Goal: Information Seeking & Learning: Learn about a topic

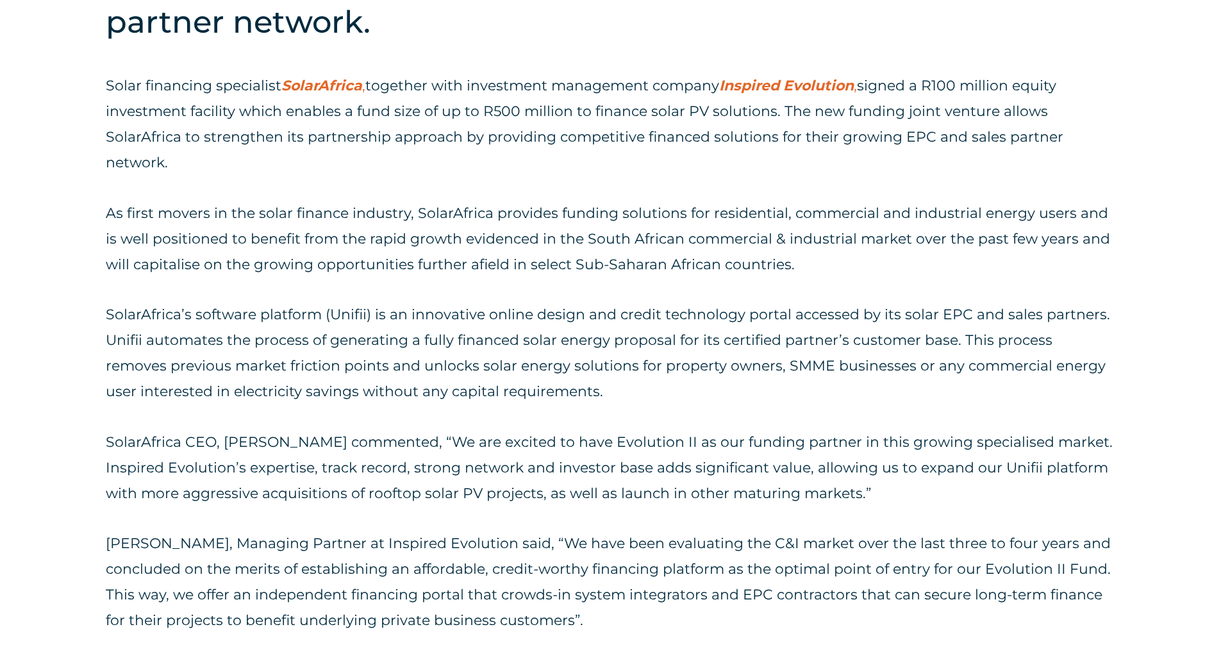
scroll to position [761, 0]
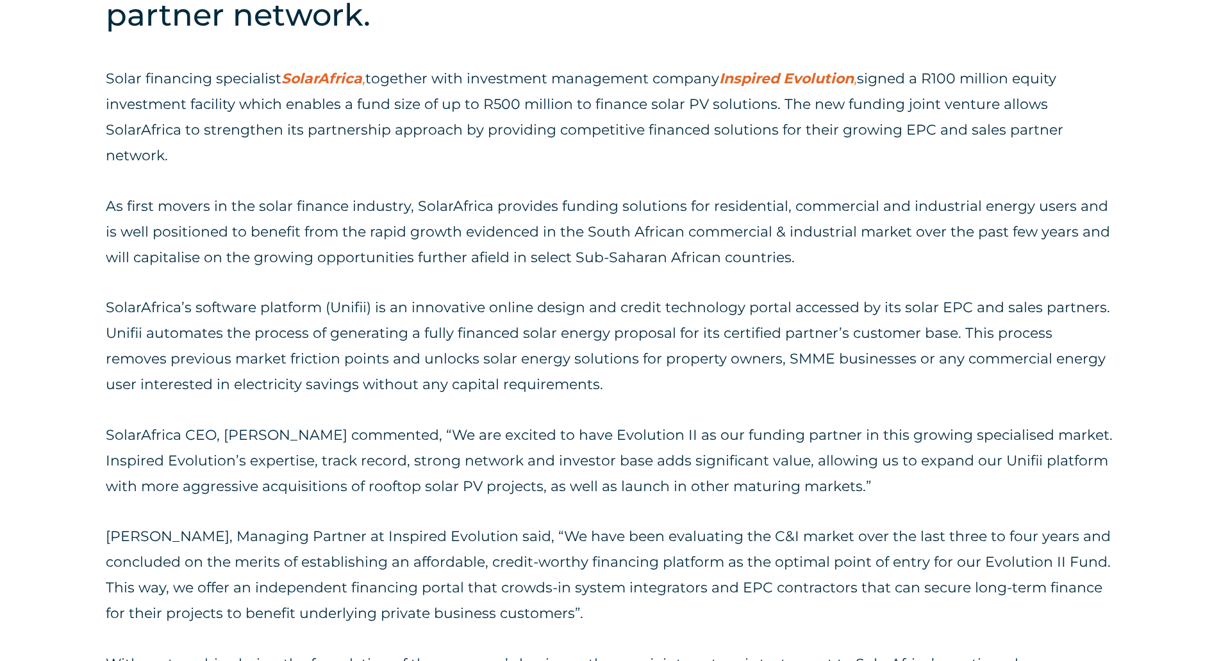
click at [609, 169] on div "Solar financing specialist SolarAfrica , together with investment management co…" at bounding box center [610, 397] width 1009 height 662
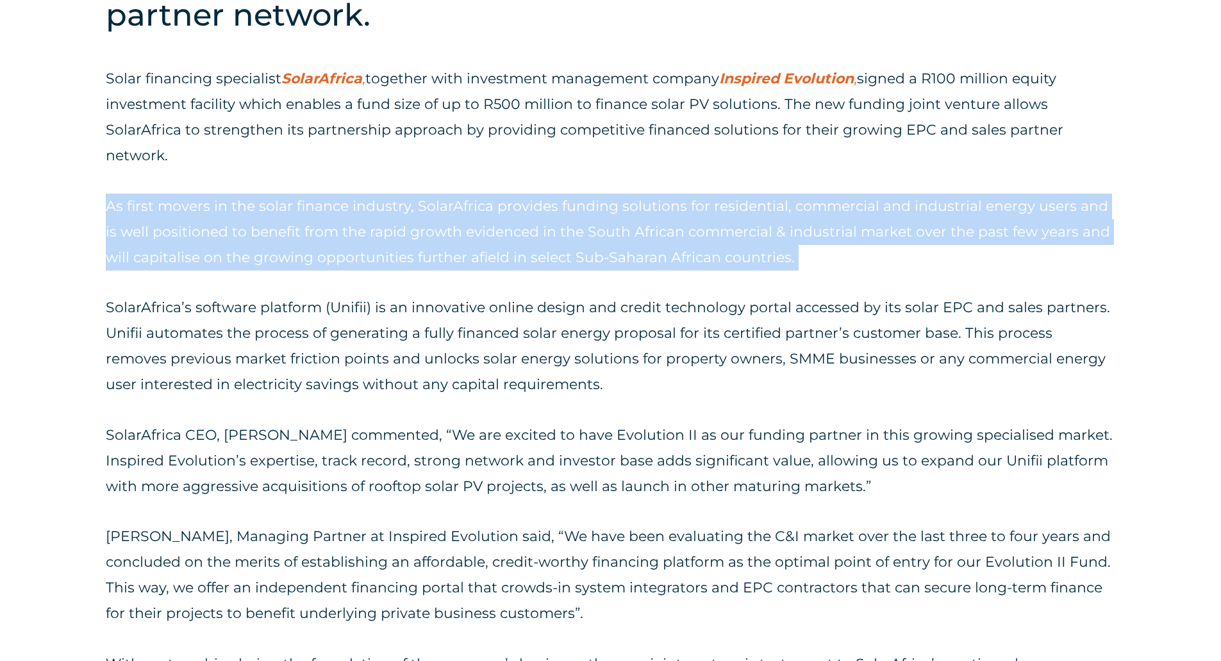
click at [609, 169] on div "Solar financing specialist SolarAfrica , together with investment management co…" at bounding box center [610, 397] width 1009 height 662
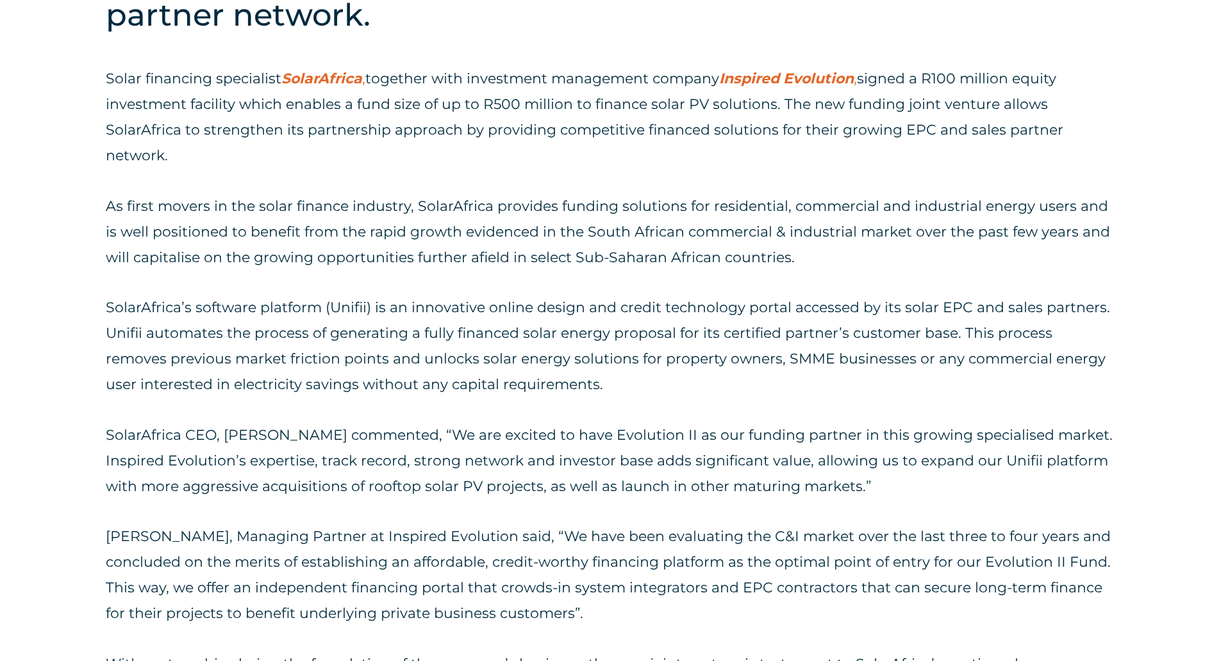
click at [646, 135] on p "Solar financing specialist SolarAfrica , together with investment management co…" at bounding box center [610, 117] width 1009 height 103
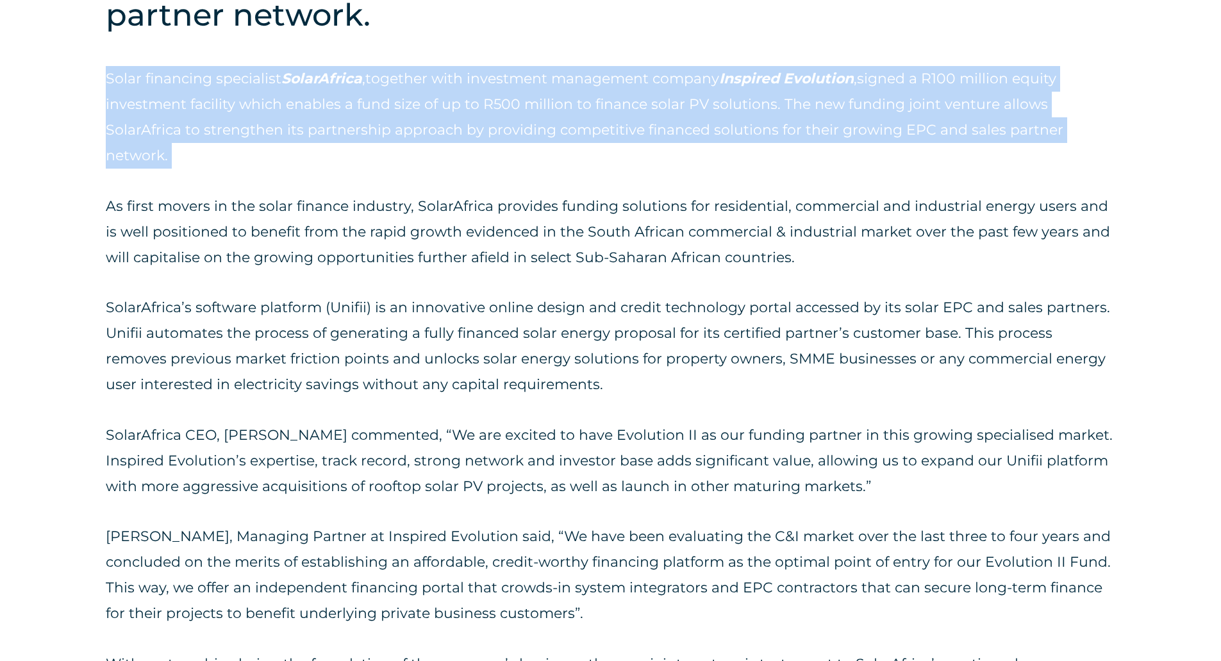
click at [646, 135] on p "Solar financing specialist SolarAfrica , together with investment management co…" at bounding box center [610, 117] width 1009 height 103
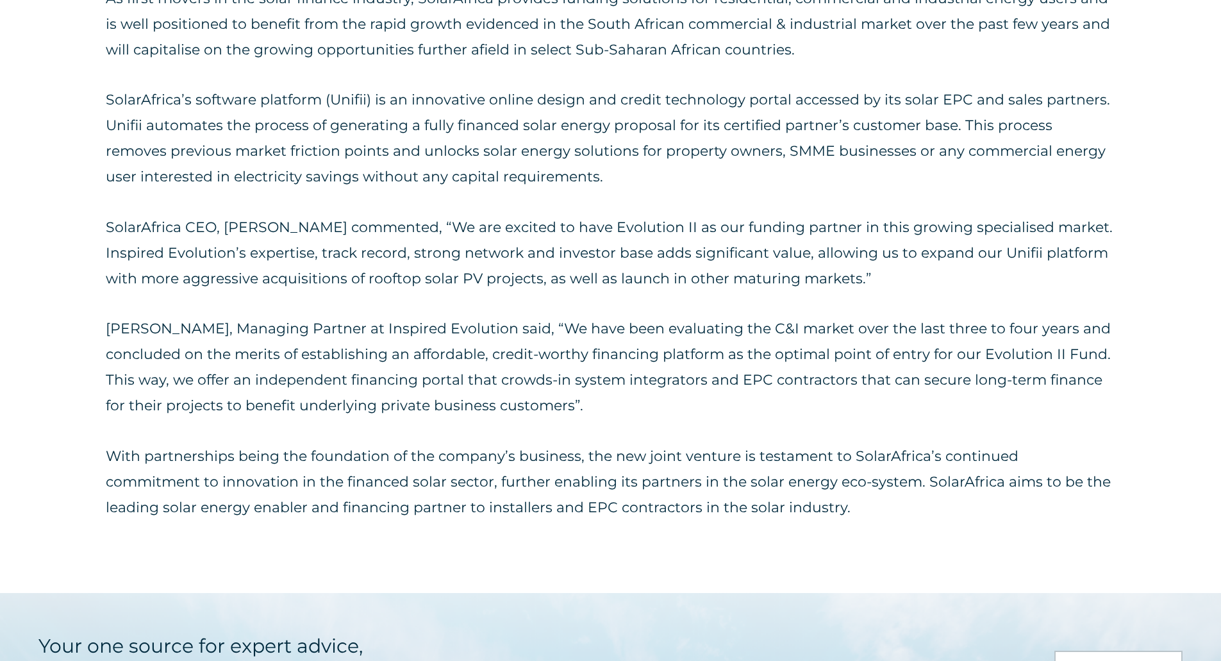
scroll to position [972, 0]
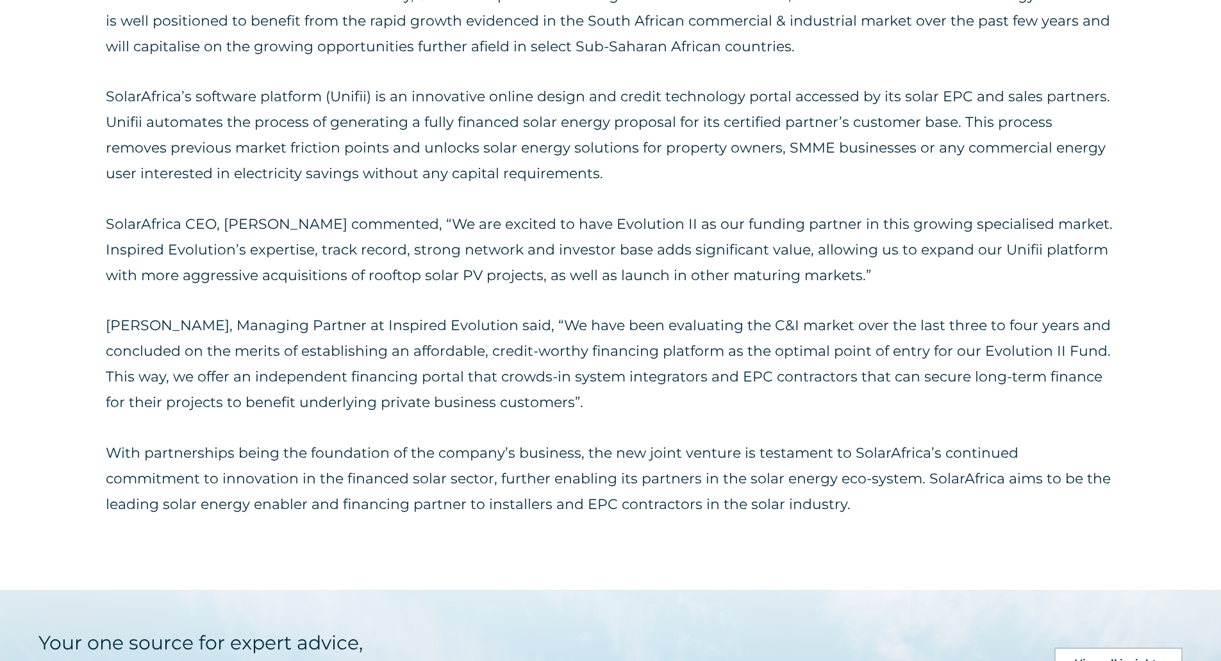
click at [924, 394] on p "Christopher Clarke, Managing Partner at Inspired Evolution said, “We have been …" at bounding box center [610, 364] width 1009 height 103
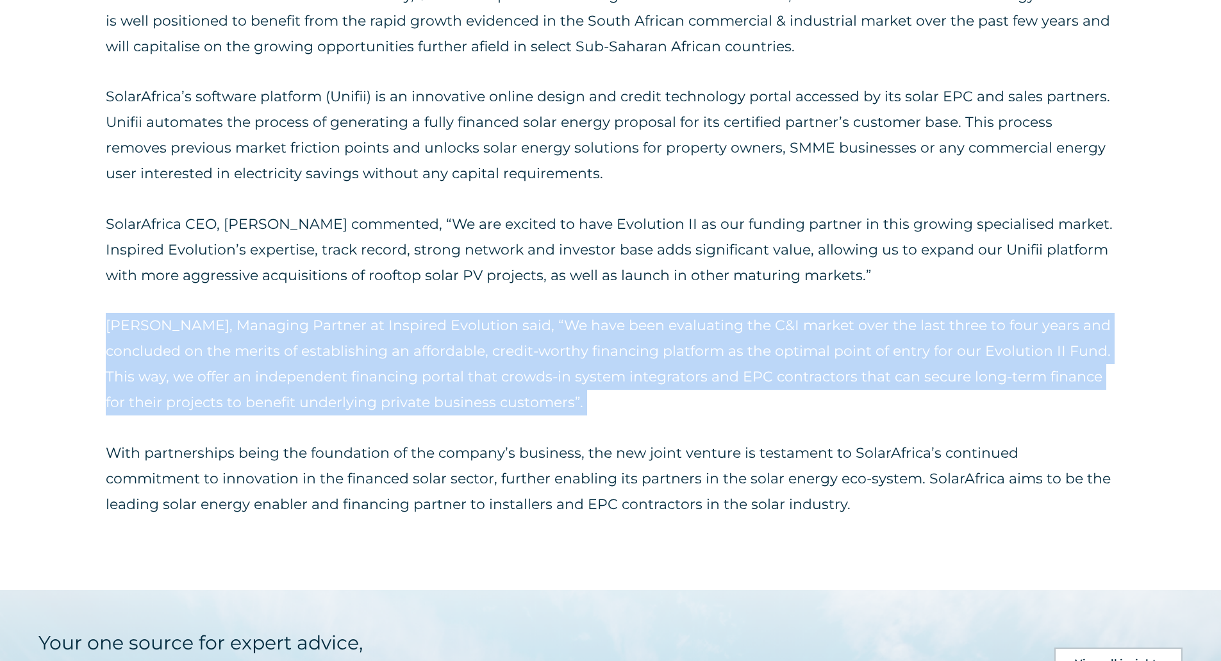
click at [924, 394] on p "Christopher Clarke, Managing Partner at Inspired Evolution said, “We have been …" at bounding box center [610, 364] width 1009 height 103
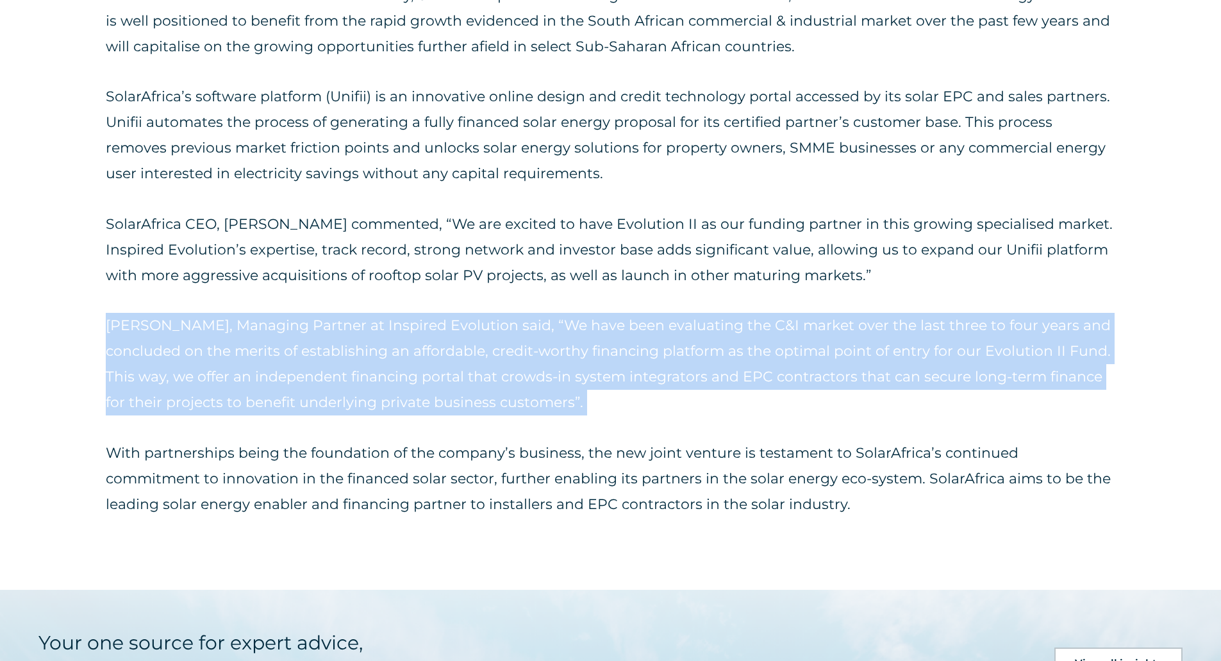
click at [924, 394] on p "Christopher Clarke, Managing Partner at Inspired Evolution said, “We have been …" at bounding box center [610, 364] width 1009 height 103
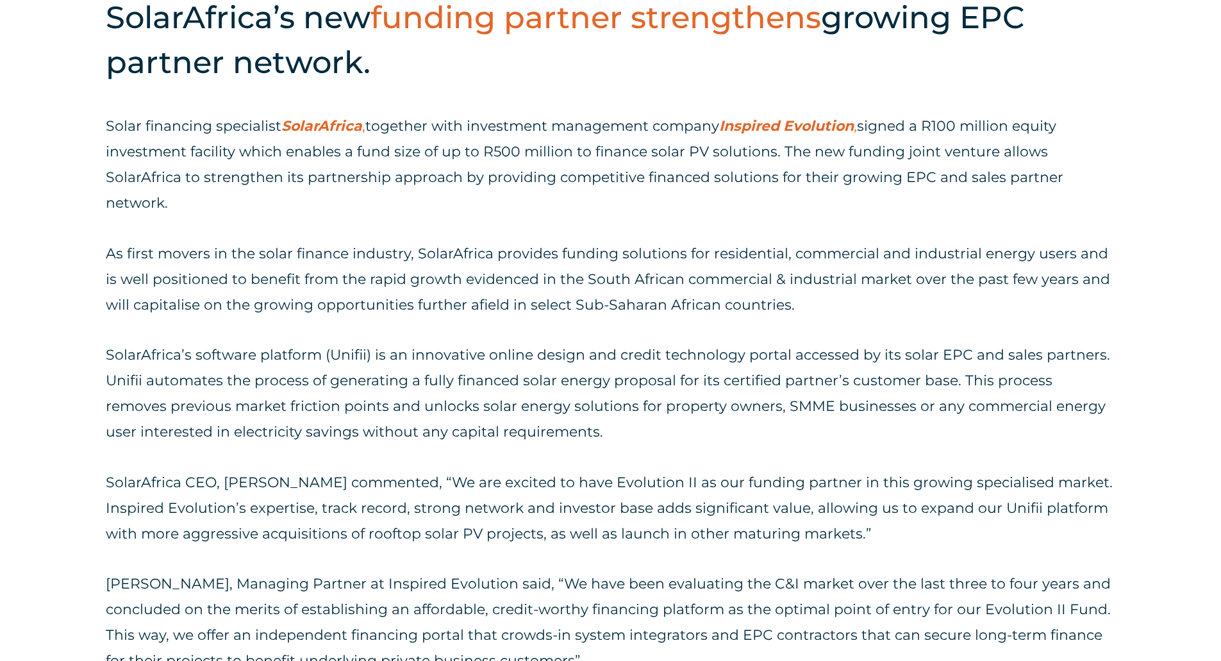
scroll to position [715, 0]
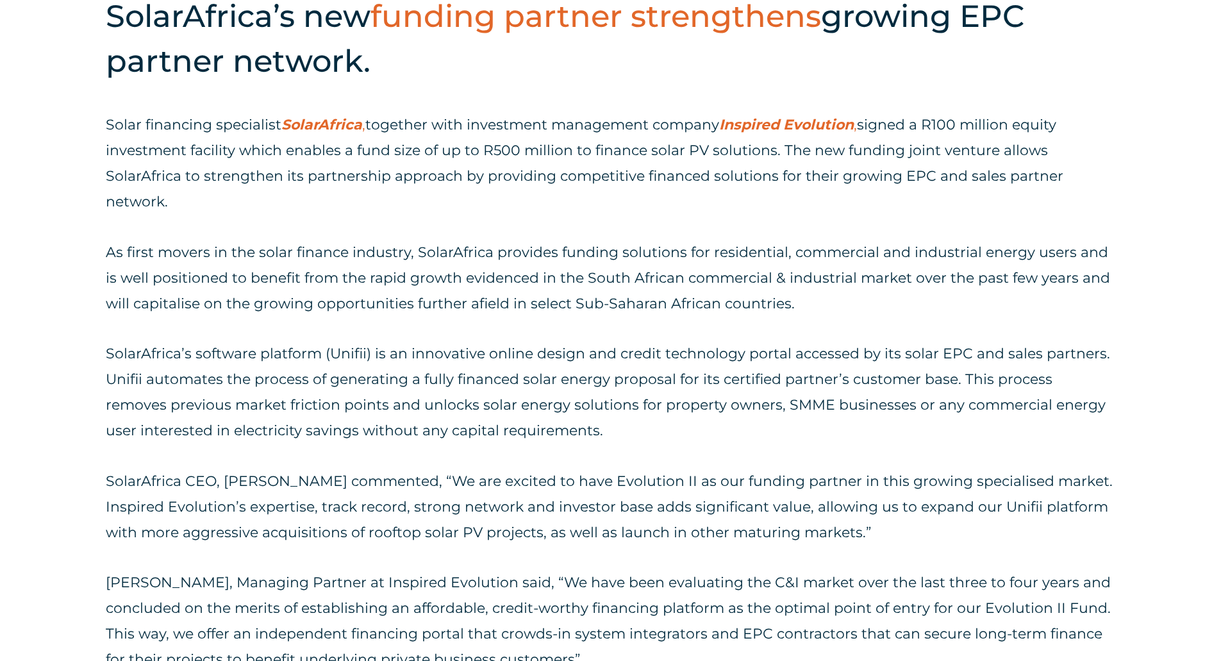
click at [923, 247] on p "As first movers in the solar finance industry, SolarAfrica provides funding sol…" at bounding box center [610, 278] width 1009 height 77
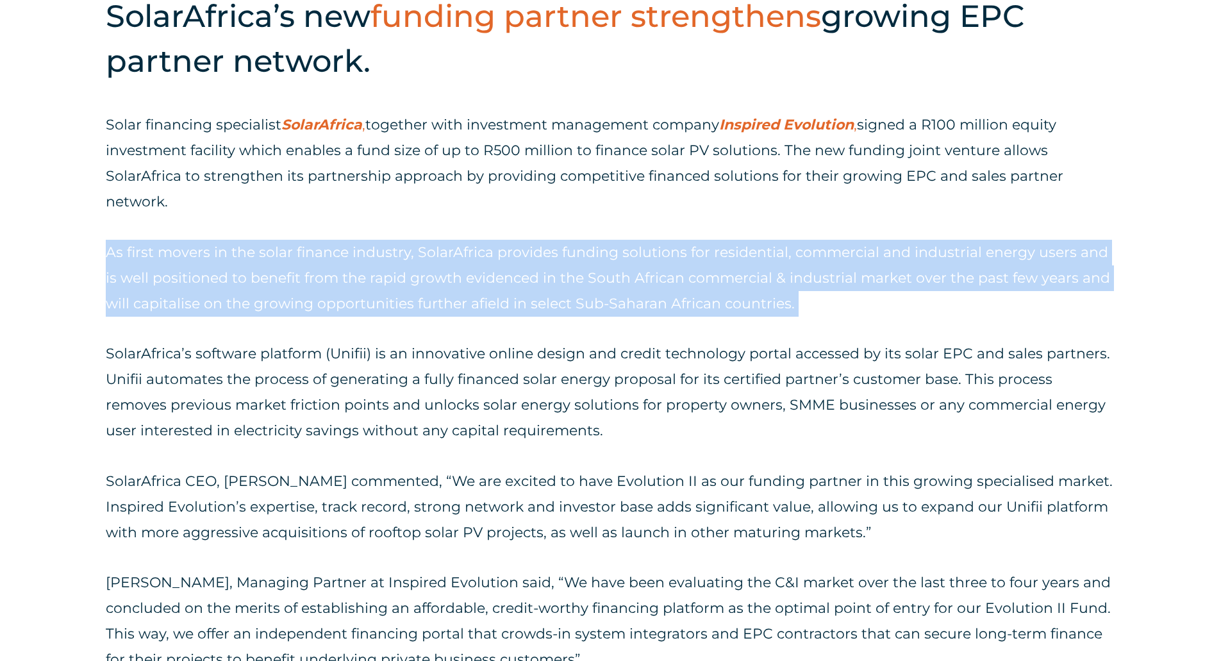
click at [923, 247] on p "As first movers in the solar finance industry, SolarAfrica provides funding sol…" at bounding box center [610, 278] width 1009 height 77
click at [929, 294] on p "As first movers in the solar finance industry, SolarAfrica provides funding sol…" at bounding box center [610, 278] width 1009 height 77
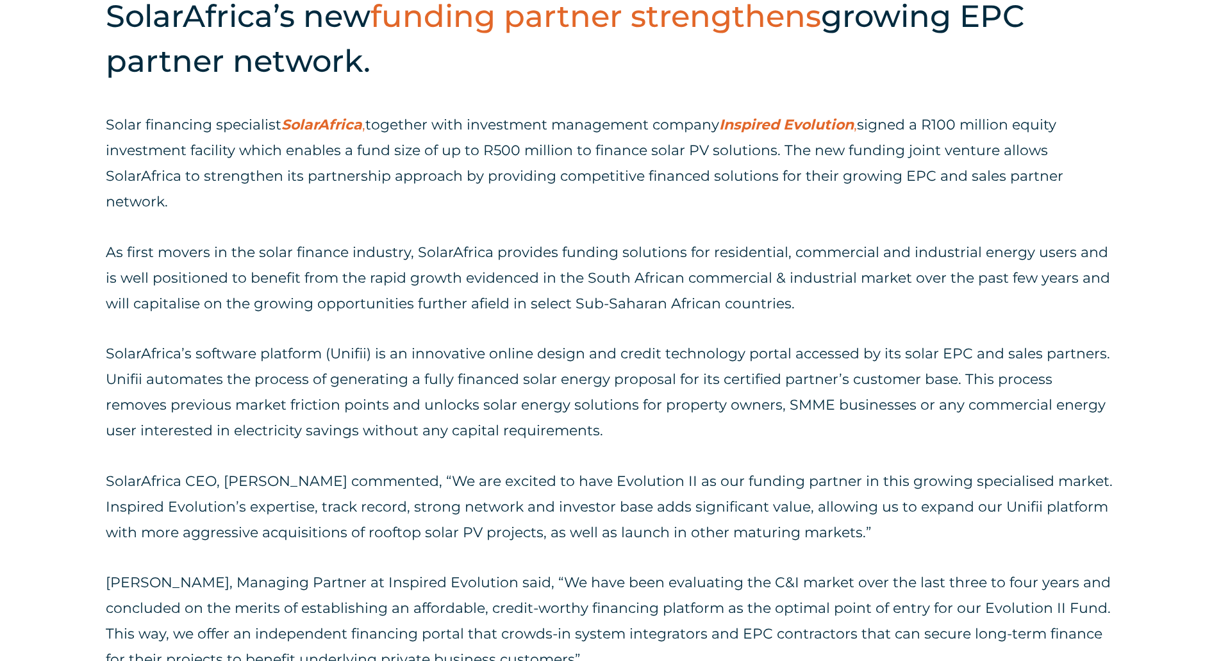
click at [929, 294] on p "As first movers in the solar finance industry, SolarAfrica provides funding sol…" at bounding box center [610, 278] width 1009 height 77
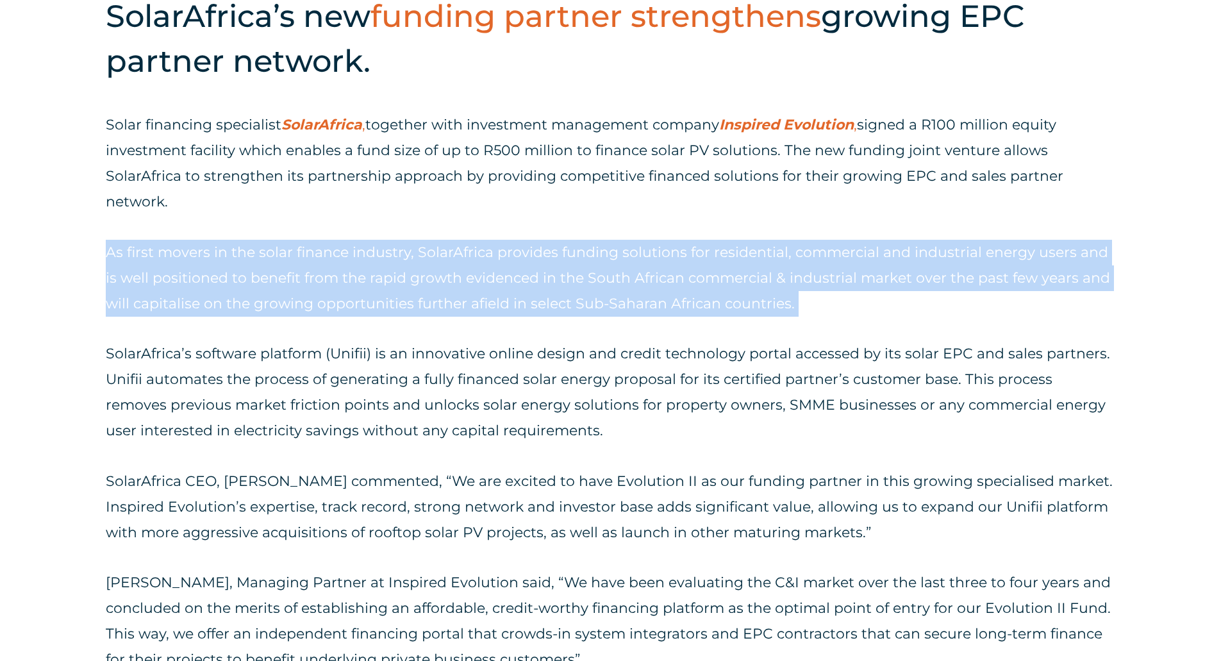
click at [929, 294] on p "As first movers in the solar finance industry, SolarAfrica provides funding sol…" at bounding box center [610, 278] width 1009 height 77
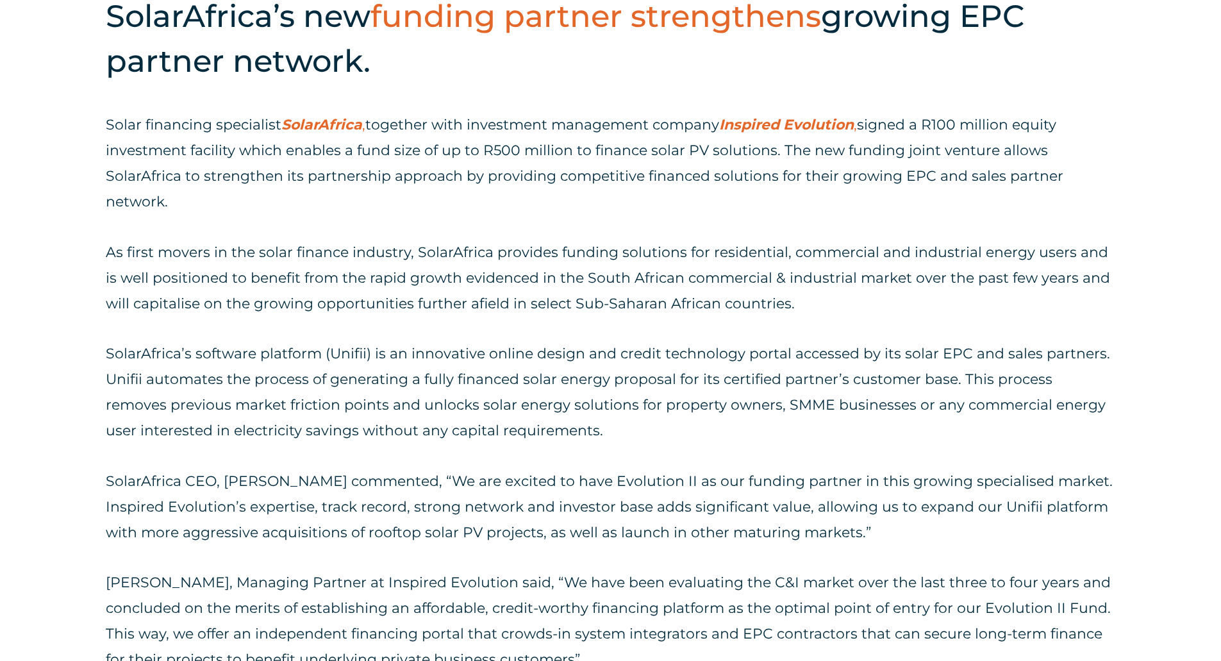
click at [929, 294] on p "As first movers in the solar finance industry, SolarAfrica provides funding sol…" at bounding box center [610, 278] width 1009 height 77
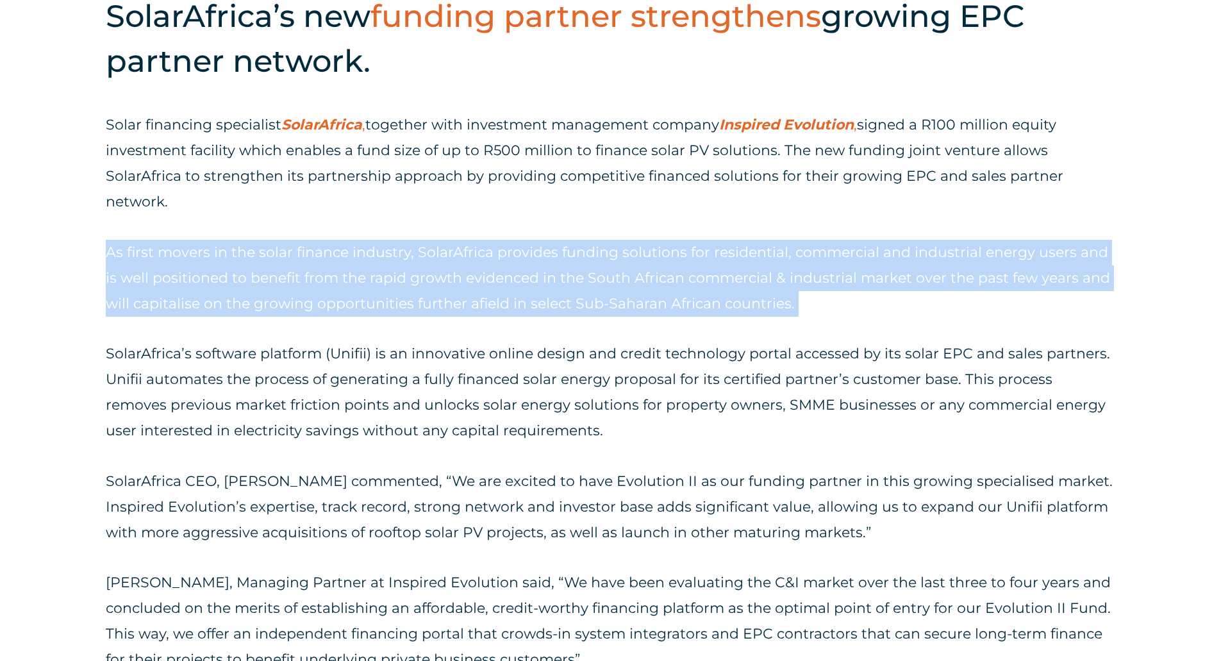
click at [929, 294] on p "As first movers in the solar finance industry, SolarAfrica provides funding sol…" at bounding box center [610, 278] width 1009 height 77
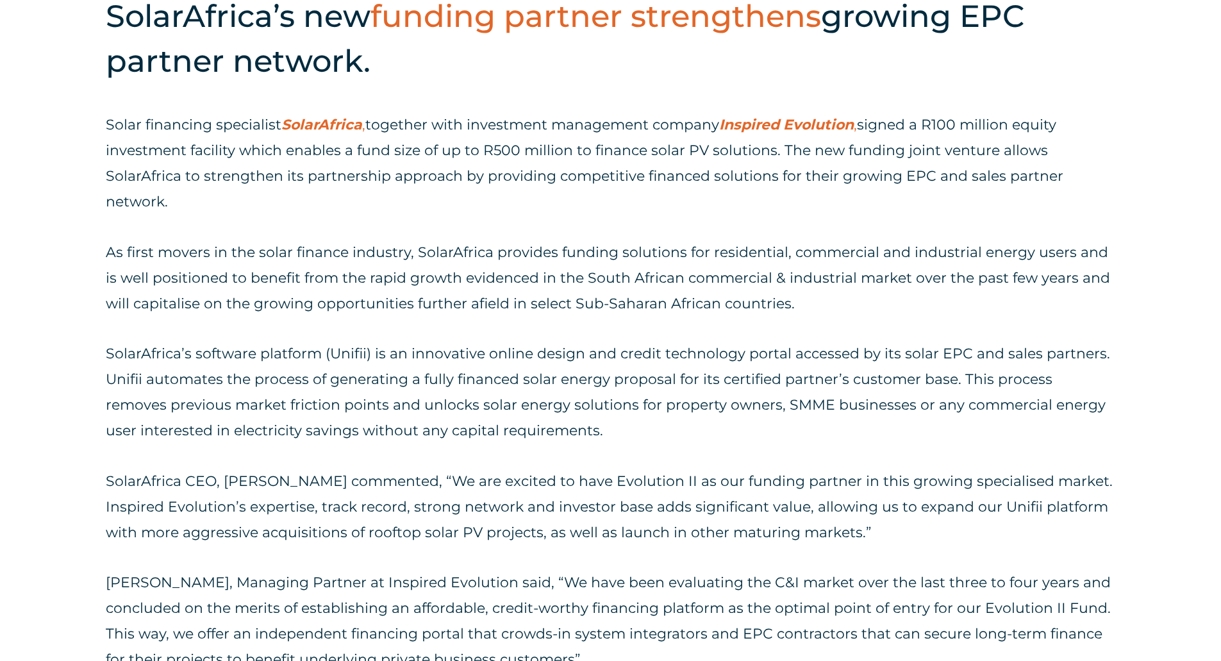
click at [933, 317] on div "Solar financing specialist SolarAfrica , together with investment management co…" at bounding box center [610, 443] width 1009 height 662
click at [847, 156] on p "Solar financing specialist SolarAfrica , together with investment management co…" at bounding box center [610, 163] width 1009 height 103
click at [821, 208] on p "Solar financing specialist SolarAfrica , together with investment management co…" at bounding box center [610, 163] width 1009 height 103
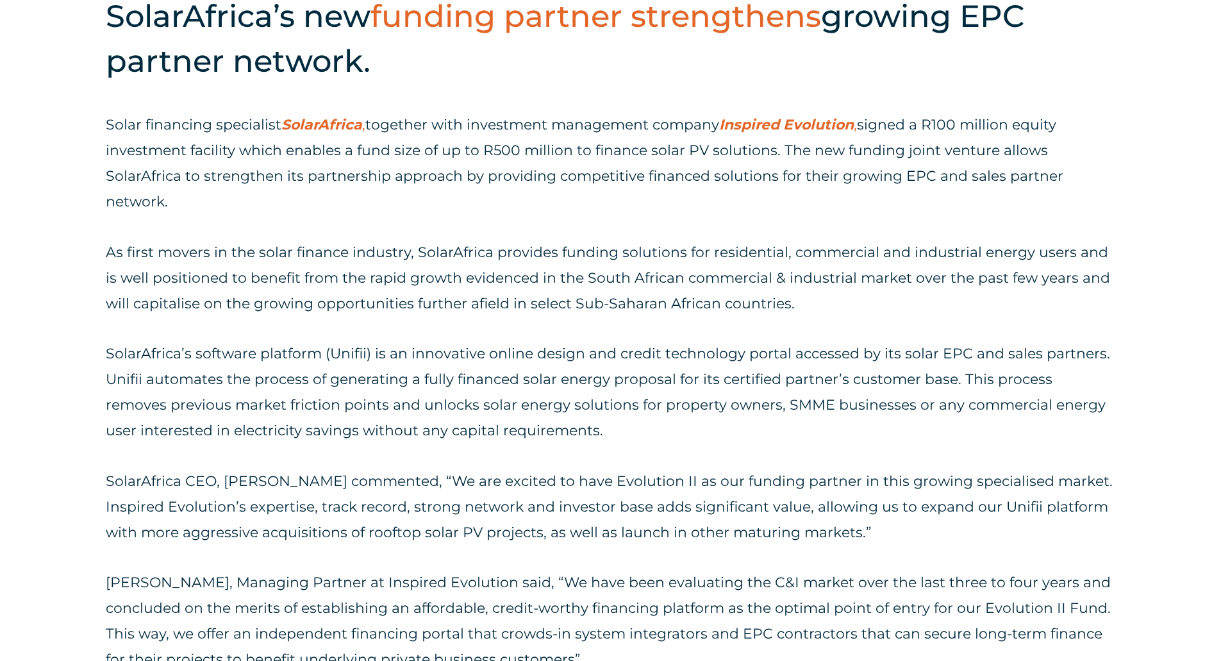
click at [821, 208] on p "Solar financing specialist SolarAfrica , together with investment management co…" at bounding box center [610, 163] width 1009 height 103
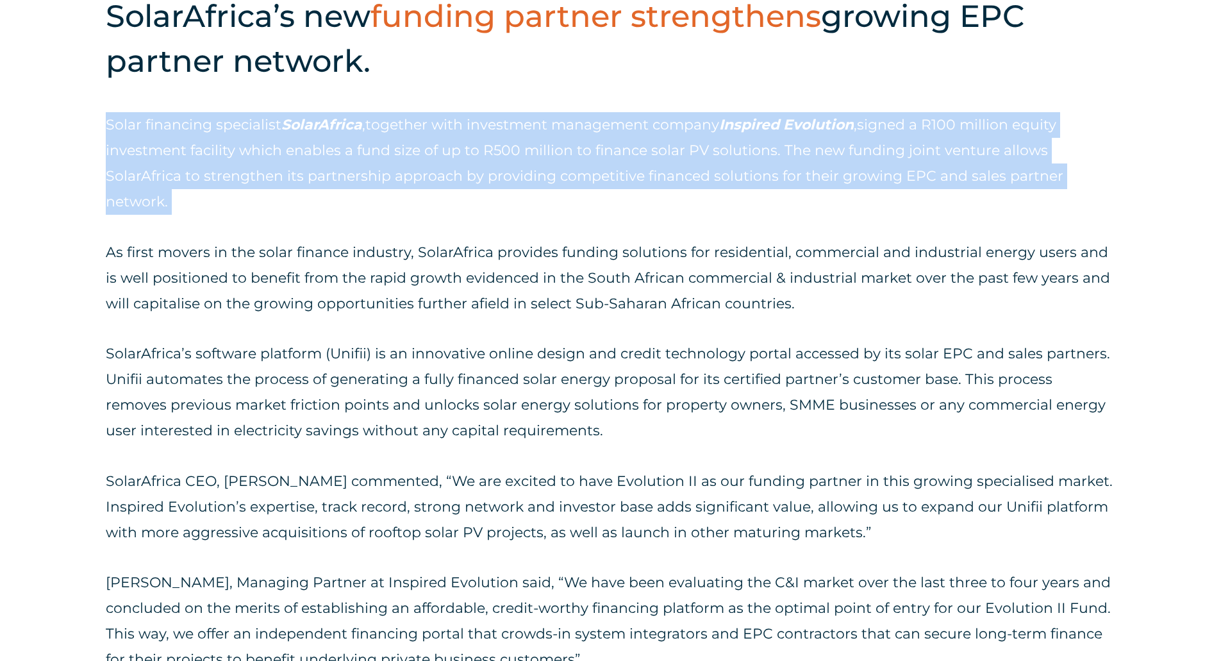
click at [821, 208] on p "Solar financing specialist SolarAfrica , together with investment management co…" at bounding box center [610, 163] width 1009 height 103
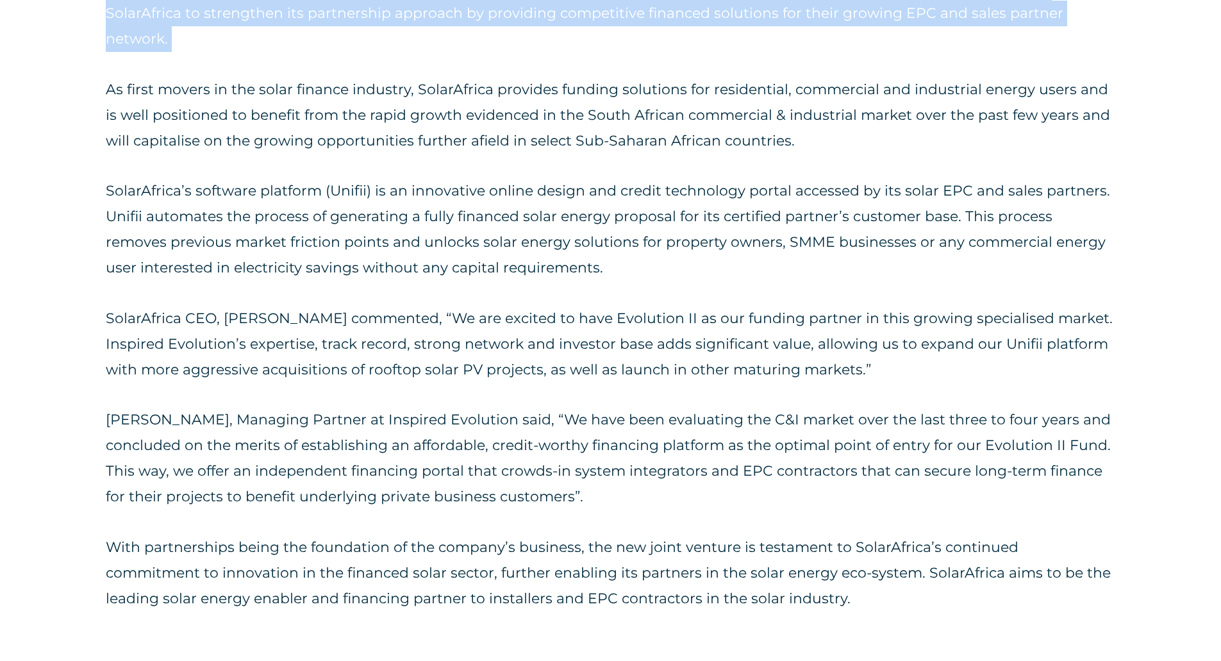
scroll to position [879, 0]
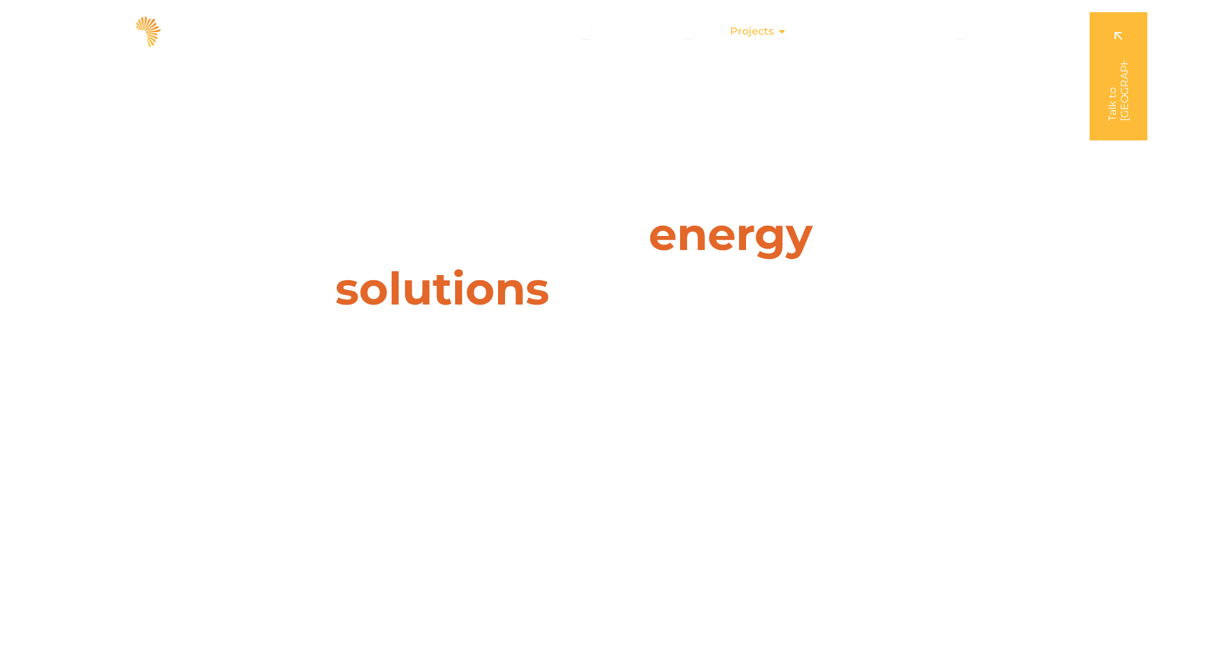
click at [770, 24] on span "Projects" at bounding box center [752, 31] width 44 height 15
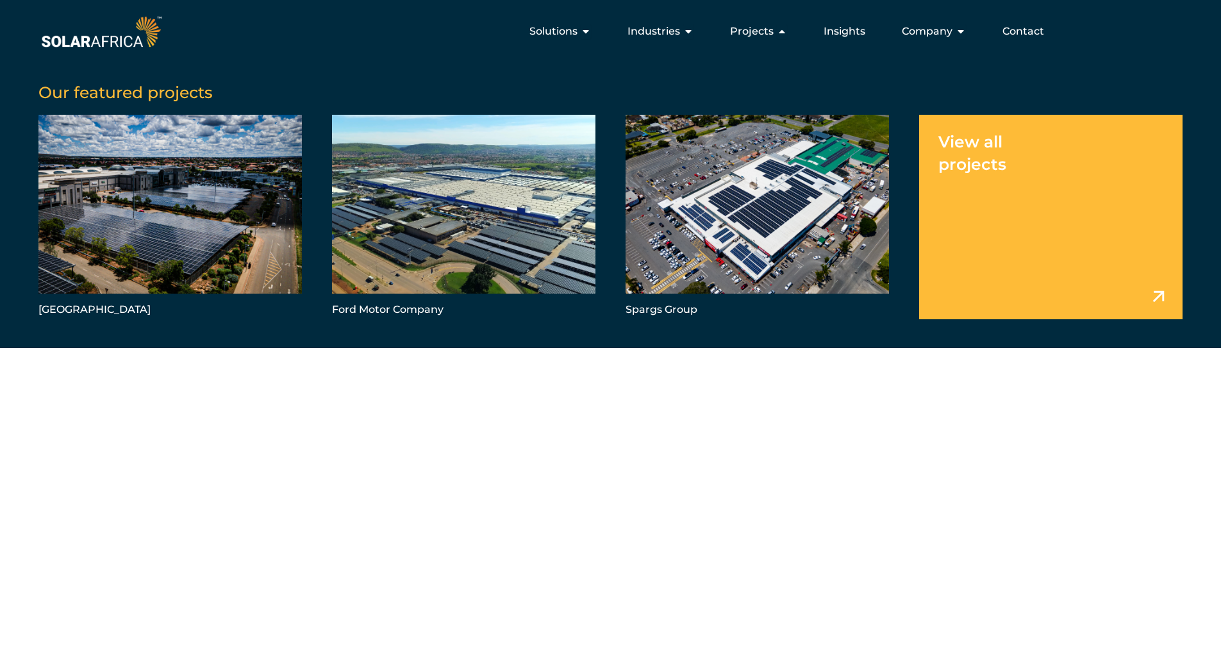
click at [1022, 145] on link "Menu" at bounding box center [1050, 217] width 263 height 204
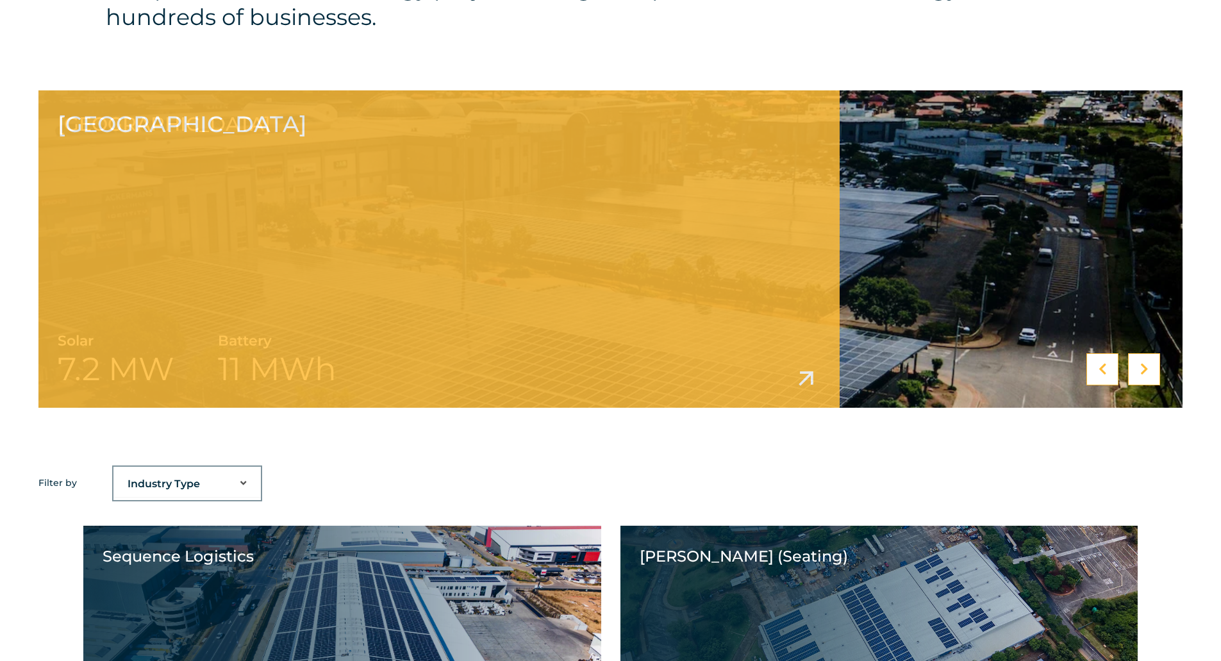
scroll to position [614, 0]
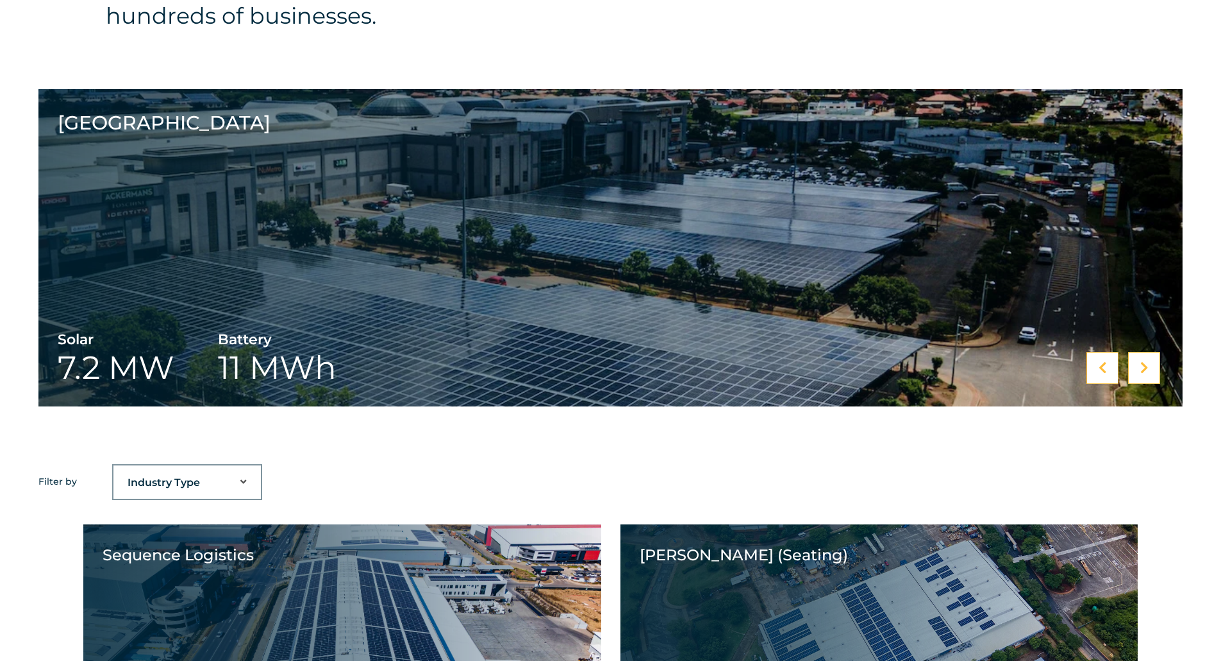
click at [185, 490] on select "Industry Type Agriculture Automotive Corporate Parks FMCG Food Processing Hospi…" at bounding box center [186, 483] width 147 height 26
drag, startPoint x: 377, startPoint y: 477, endPoint x: 264, endPoint y: 460, distance: 114.2
click at [264, 460] on div "Ford Motor Company Solar 13.5 [PERSON_NAME] Motor Company Spargs Group Solar 1.…" at bounding box center [610, 276] width 1221 height 375
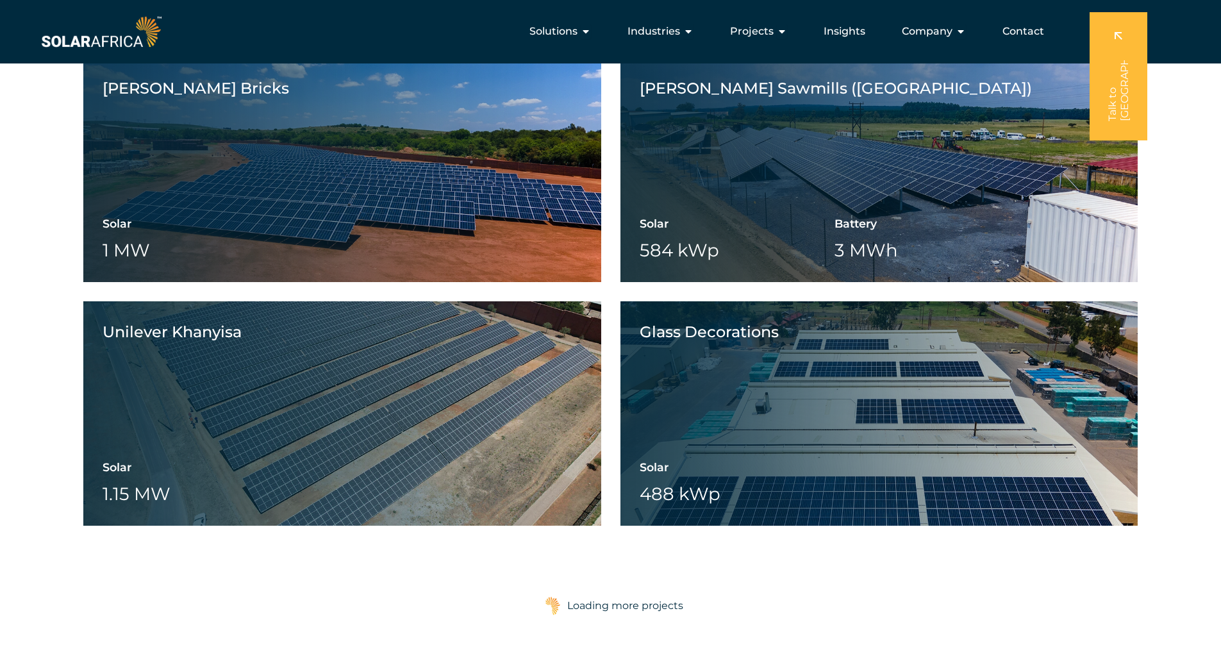
scroll to position [1810, 0]
click at [952, 34] on span "Company" at bounding box center [927, 31] width 51 height 15
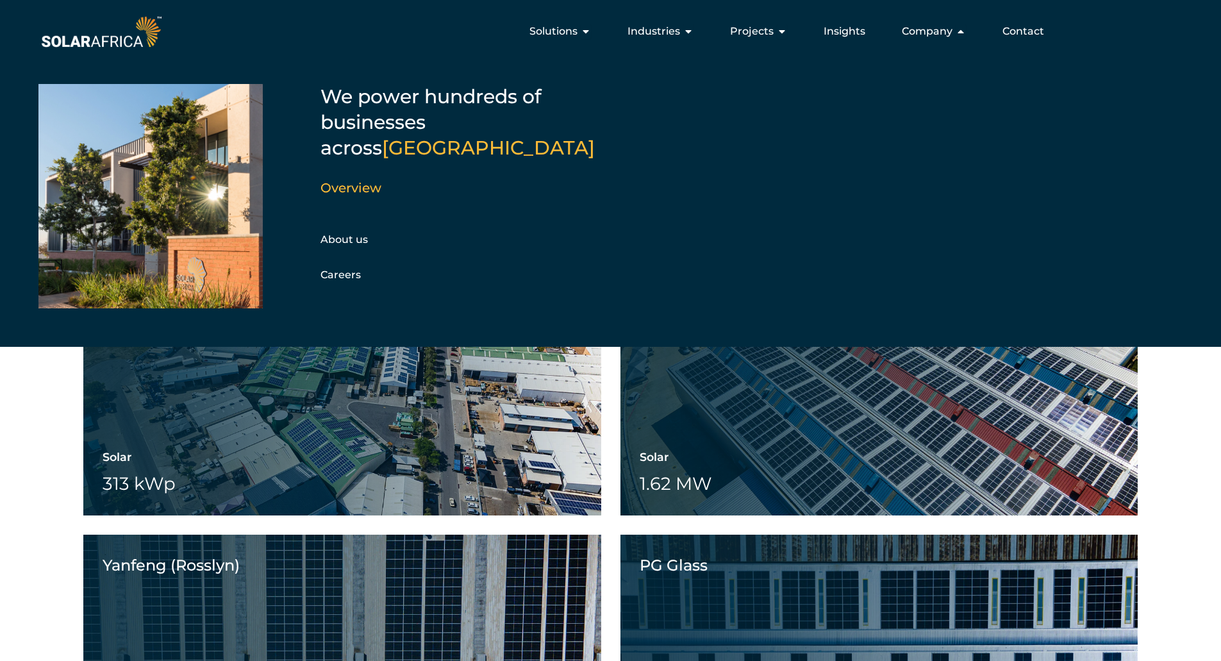
scroll to position [3275, 0]
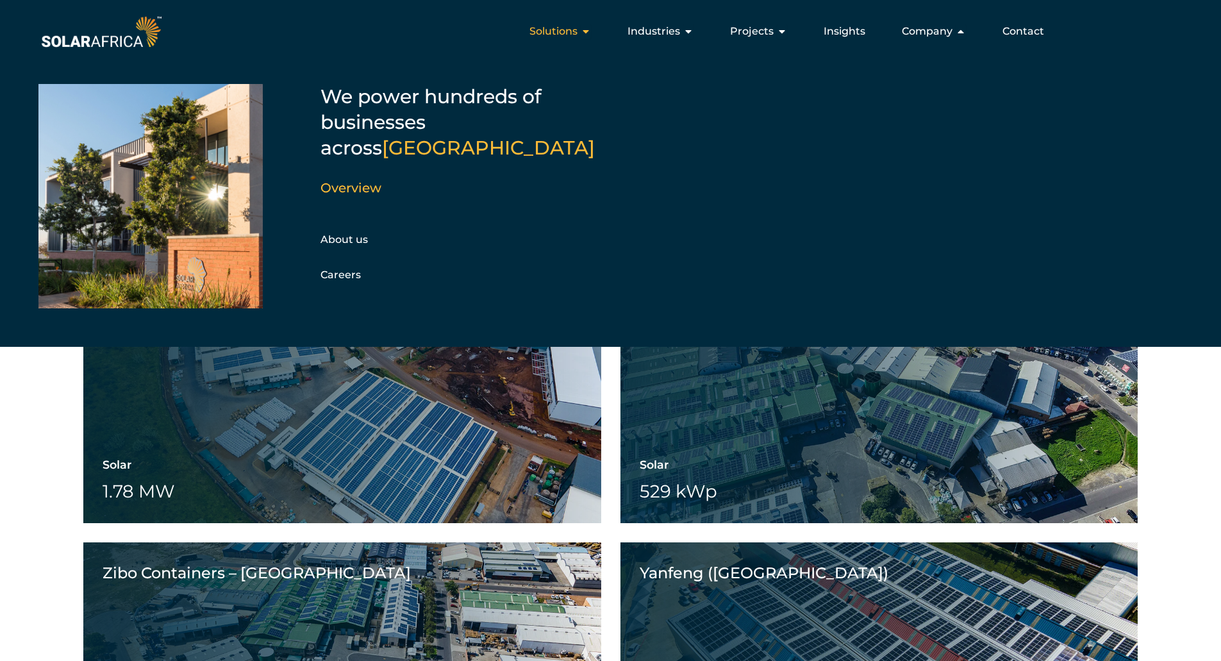
click at [564, 28] on span "Solutions" at bounding box center [553, 31] width 48 height 15
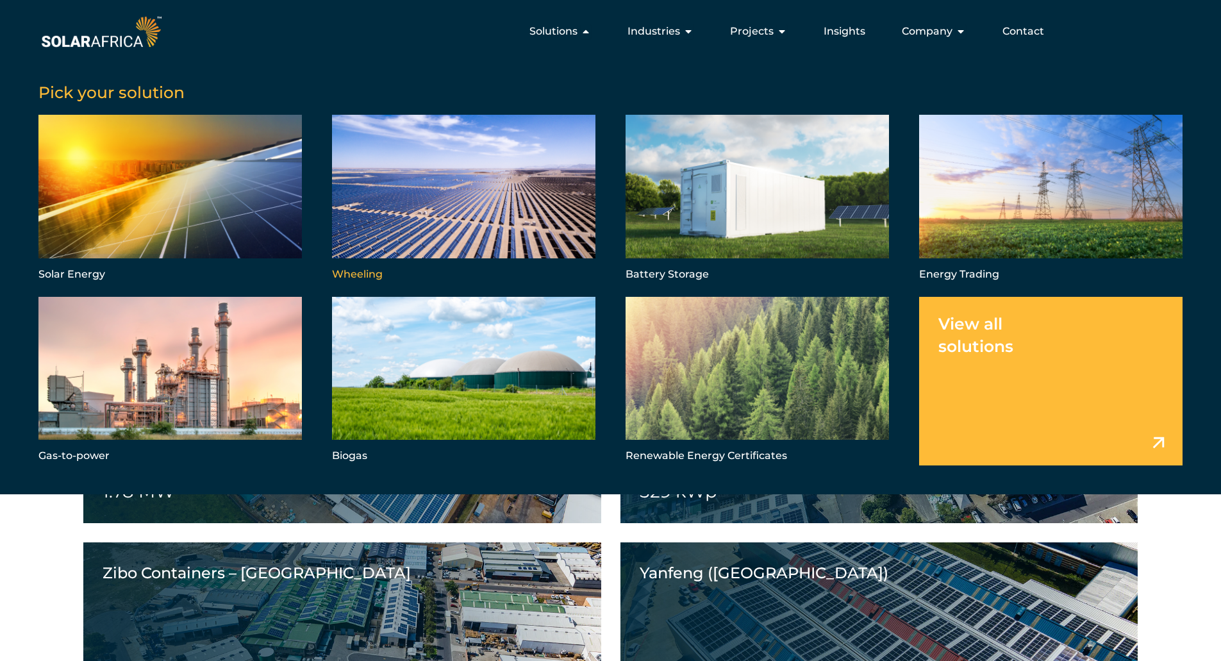
click at [382, 198] on link "Menu" at bounding box center [463, 199] width 263 height 169
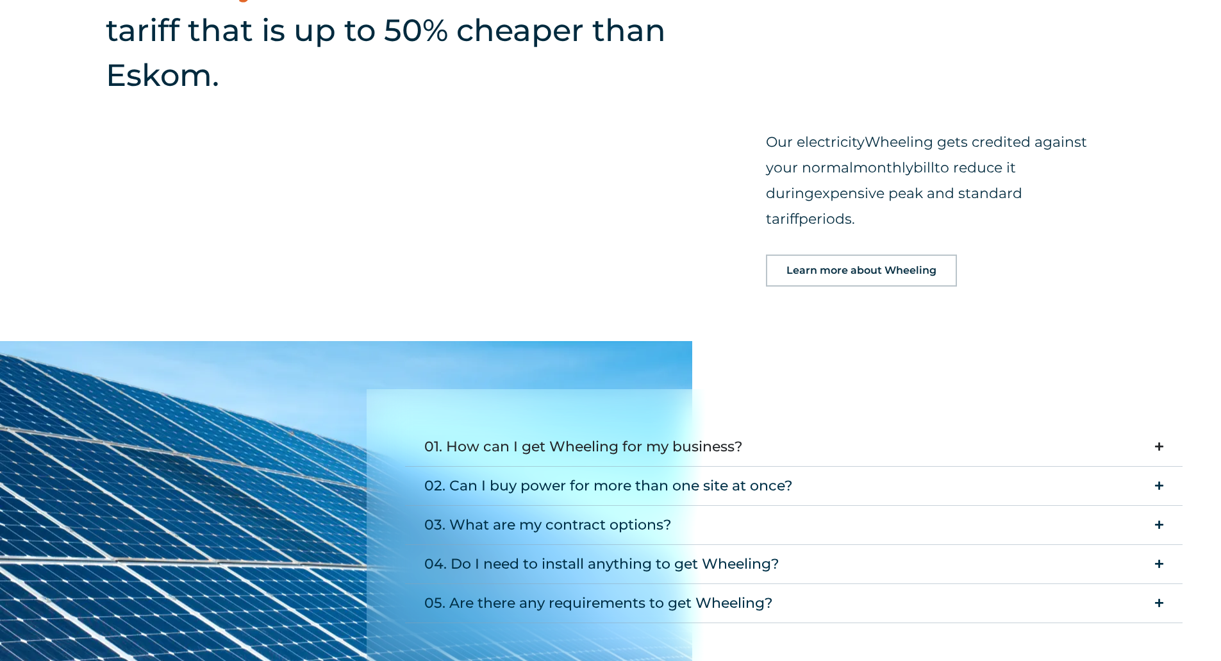
scroll to position [1483, 0]
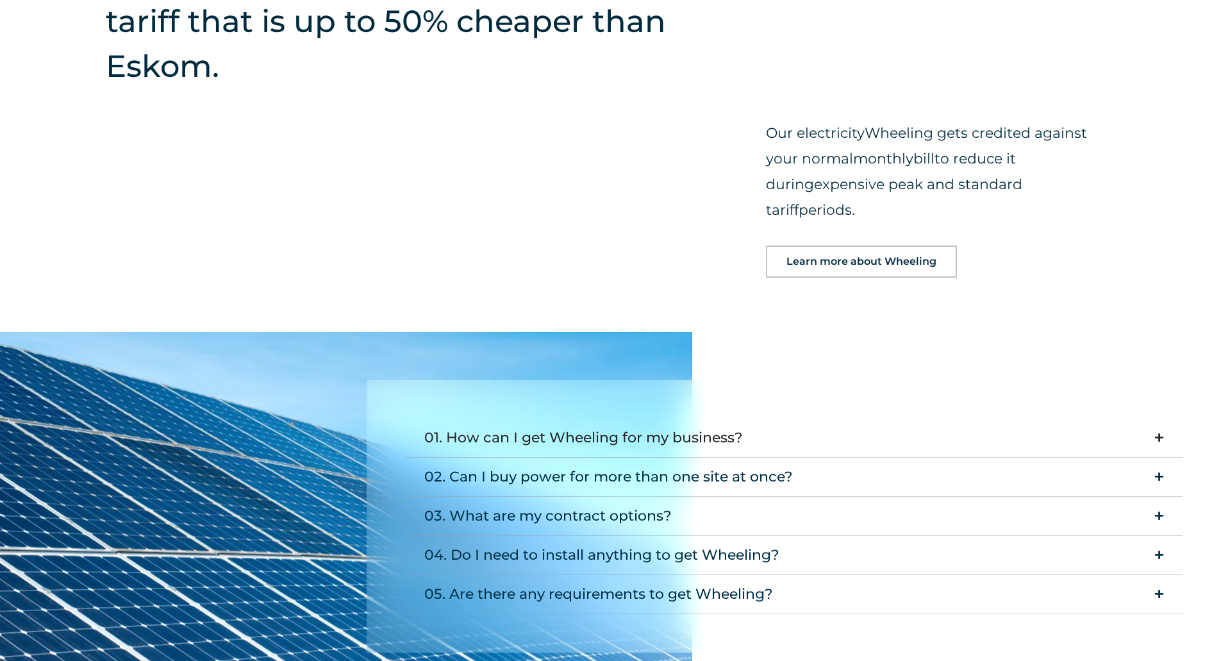
click at [598, 418] on summary "01. How can I get Wheeling for my business?" at bounding box center [794, 437] width 778 height 39
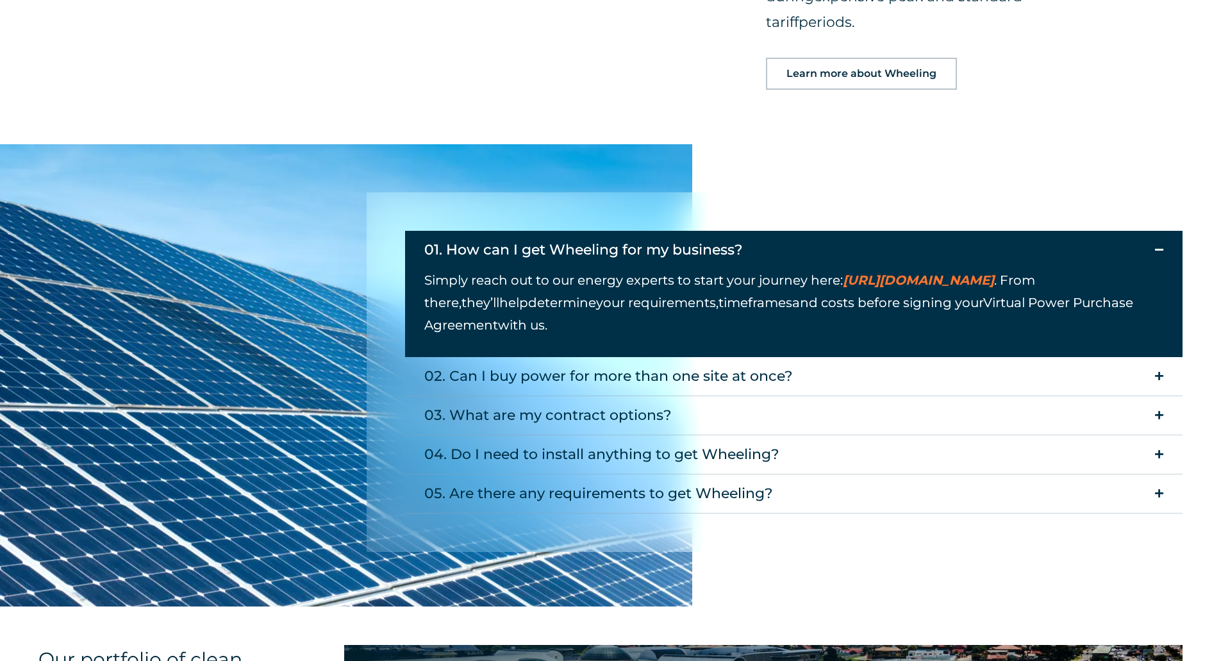
scroll to position [1671, 0]
click at [603, 363] on div "02. Can I buy power for more than one site at once?" at bounding box center [608, 376] width 369 height 26
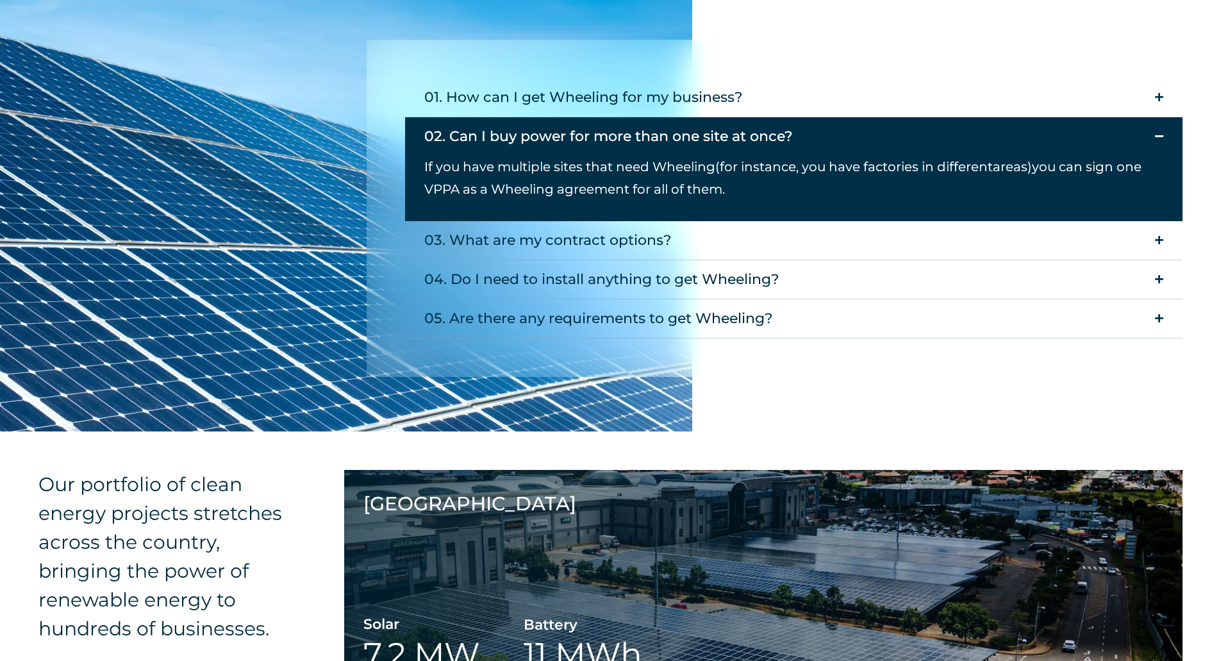
scroll to position [1824, 0]
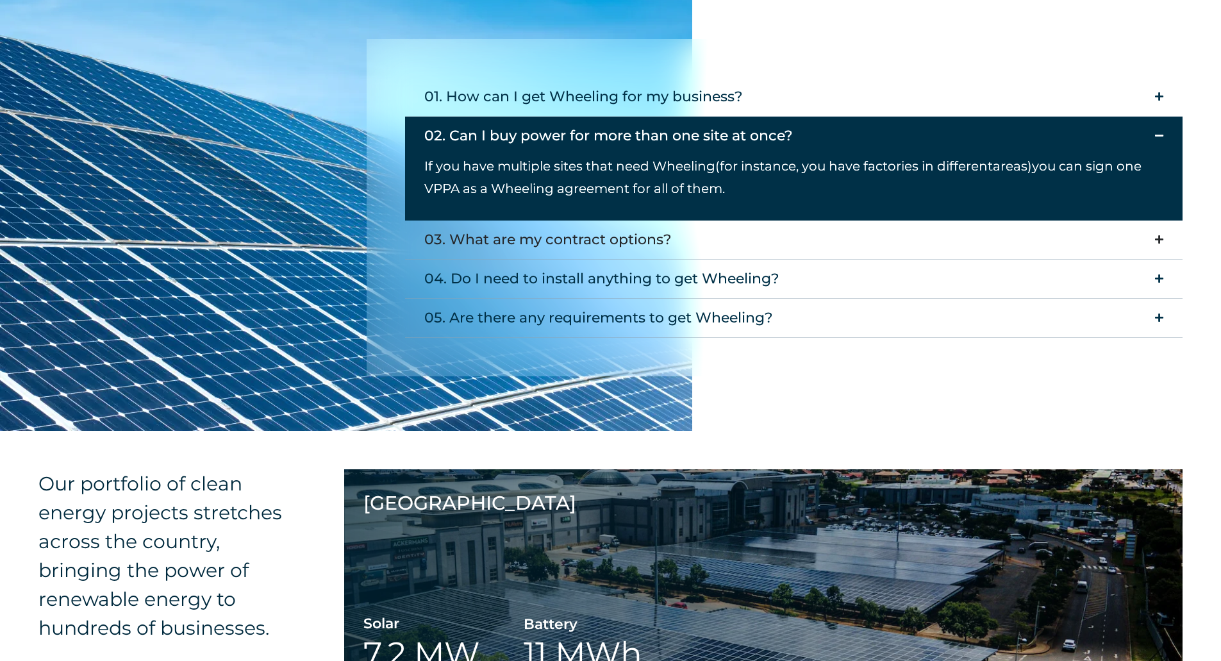
click at [658, 220] on summary "03. What are my contract options?" at bounding box center [794, 239] width 778 height 39
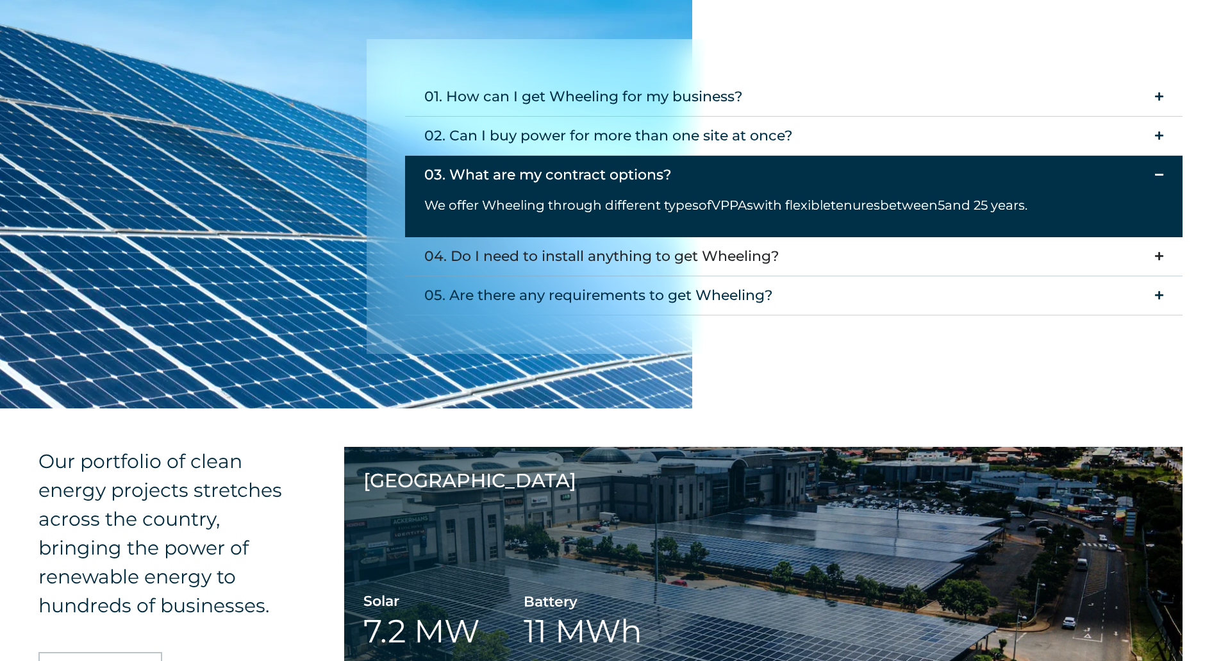
click at [656, 244] on div "04. Do I need to install anything to get Wheeling?" at bounding box center [601, 257] width 355 height 26
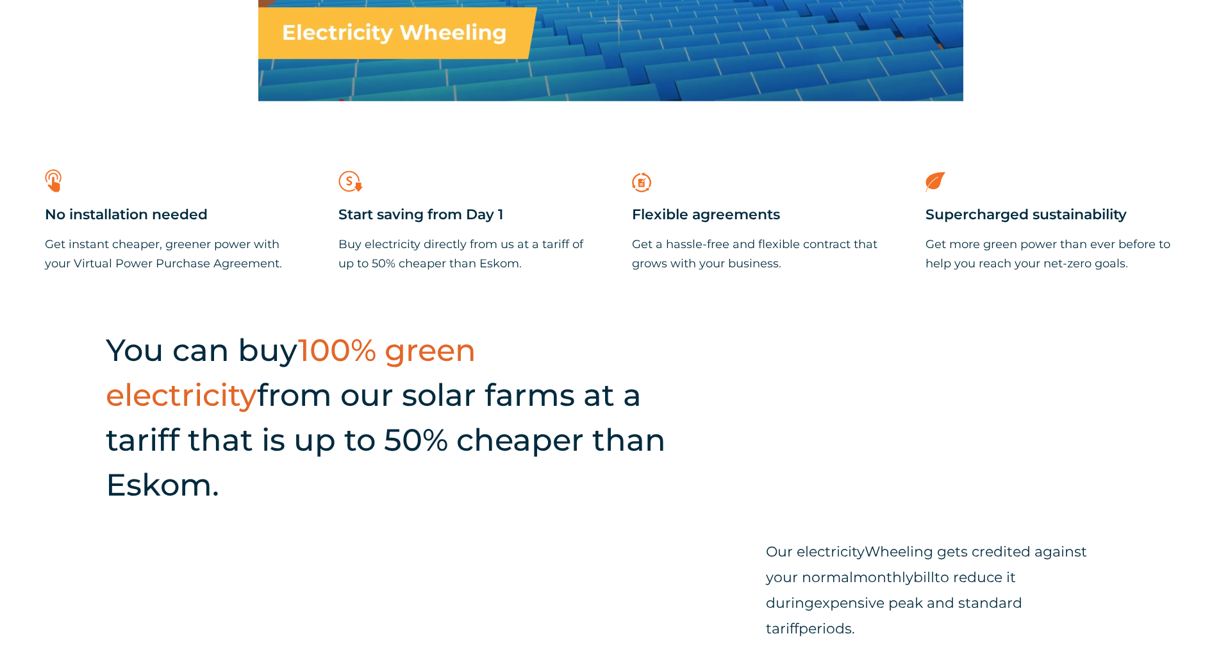
scroll to position [1081, 0]
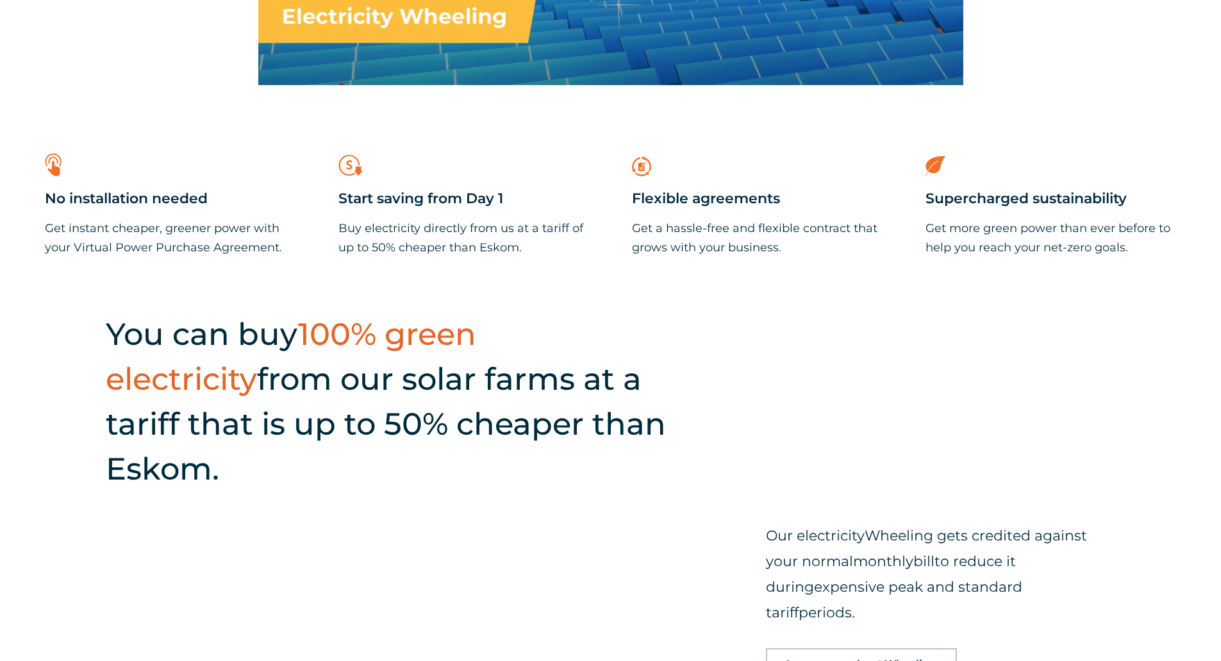
click at [393, 351] on span "100% green electricity" at bounding box center [291, 356] width 370 height 82
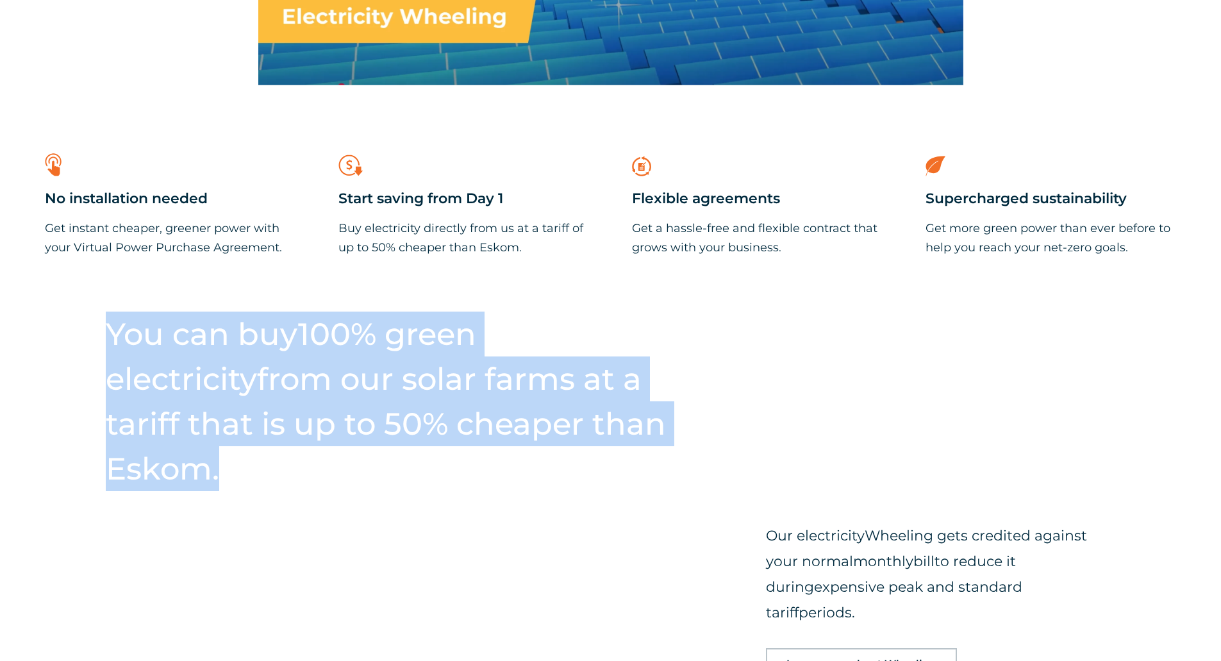
click at [393, 351] on span "100% green electricity" at bounding box center [291, 356] width 370 height 82
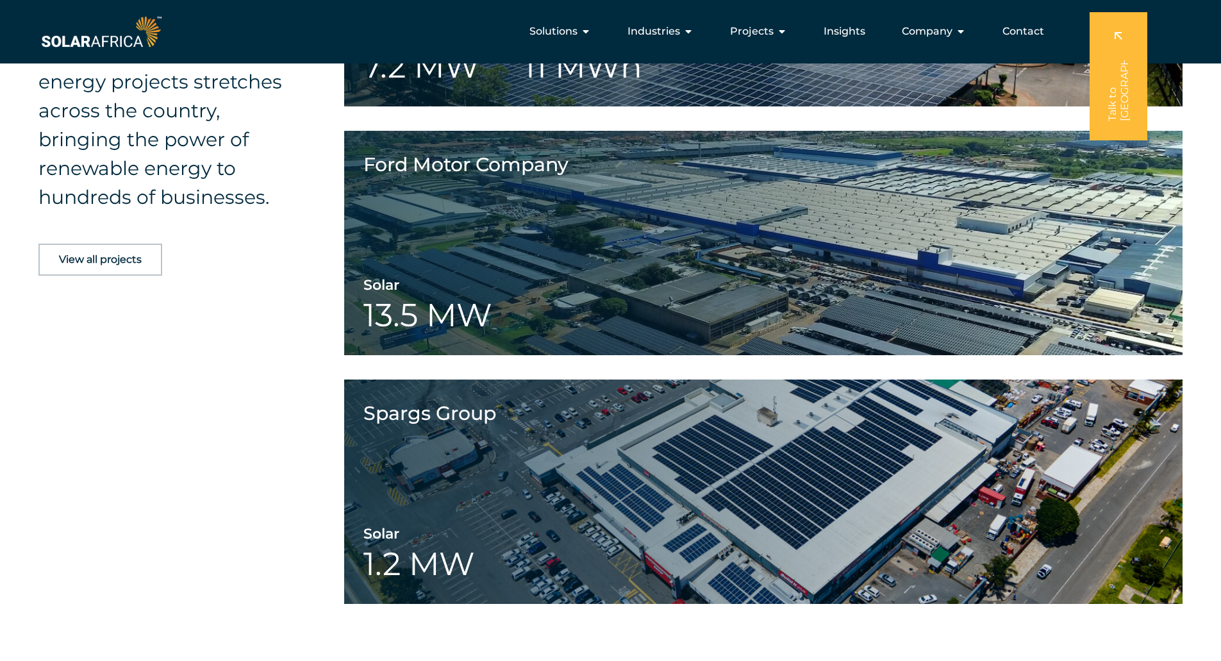
scroll to position [2385, 0]
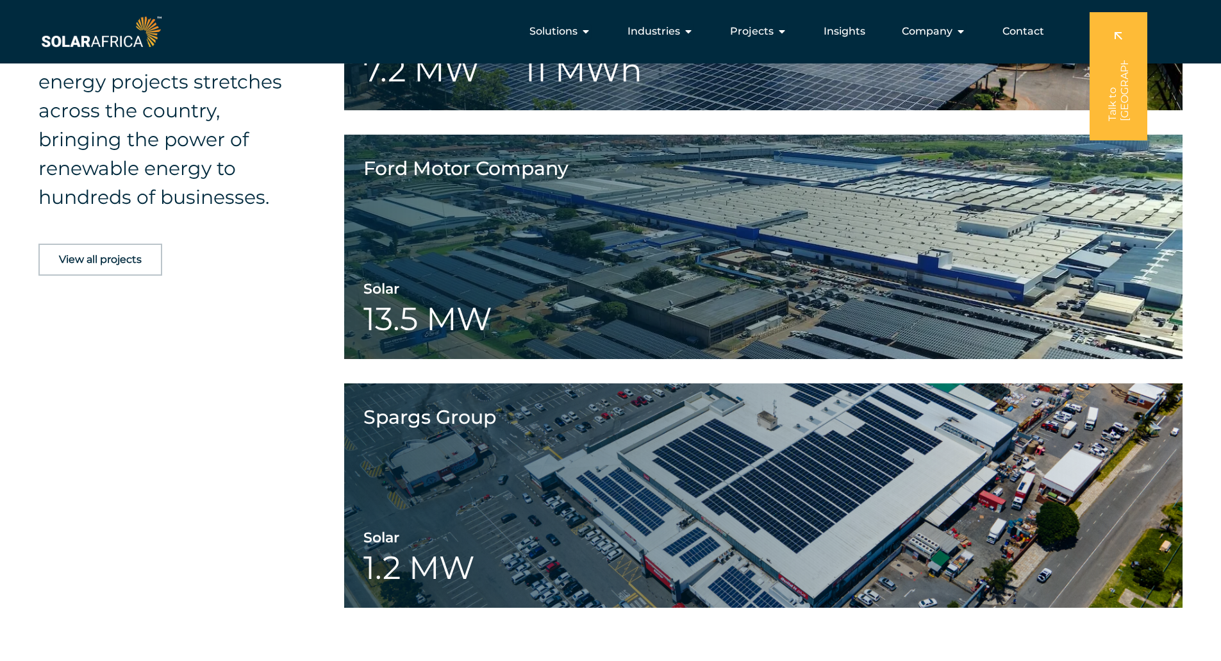
click at [114, 249] on link "View all projects" at bounding box center [100, 260] width 124 height 32
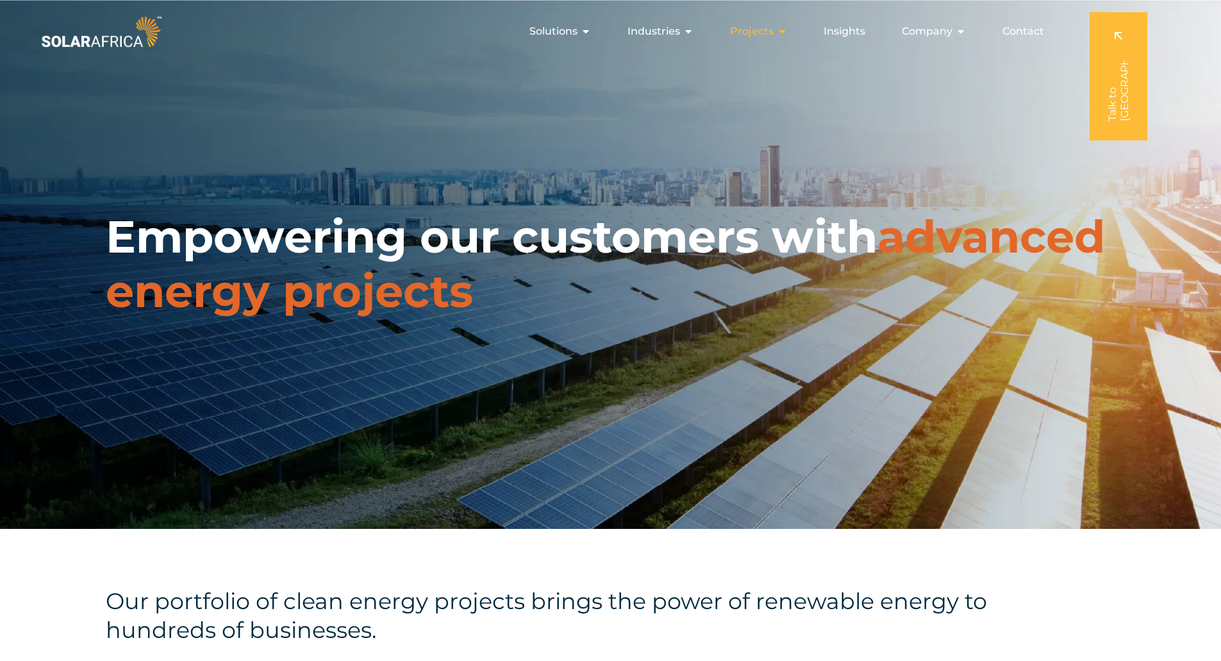
click at [747, 38] on span "Projects" at bounding box center [752, 31] width 44 height 15
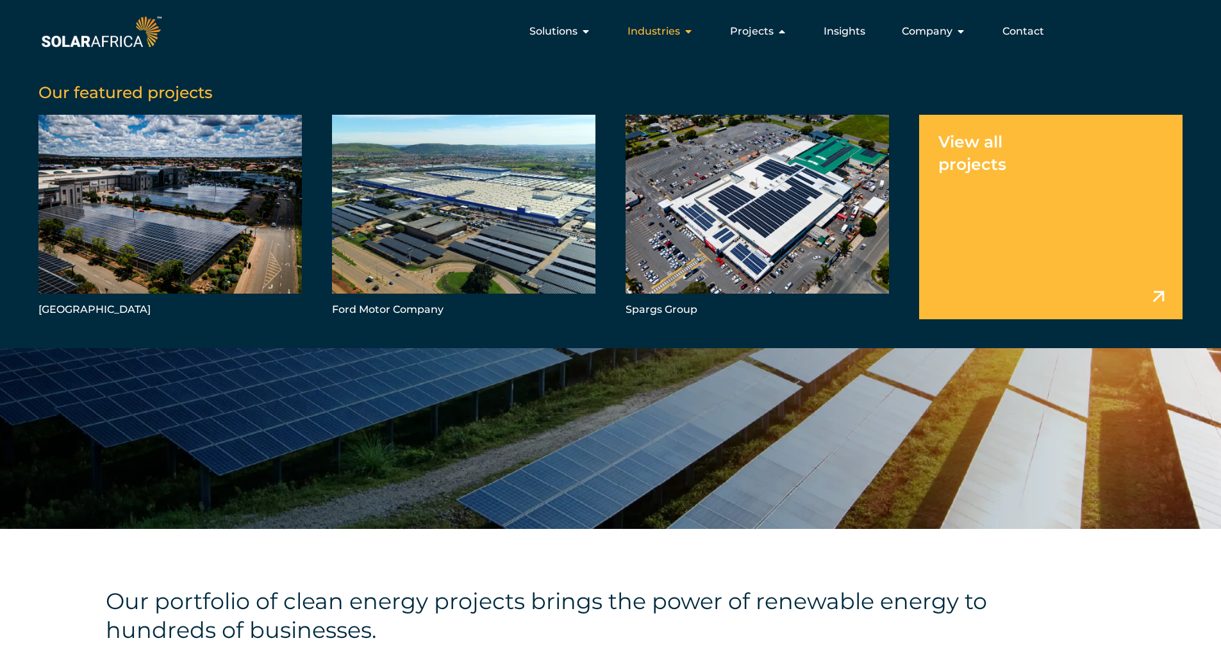
click at [688, 34] on icon "Menu" at bounding box center [688, 31] width 10 height 10
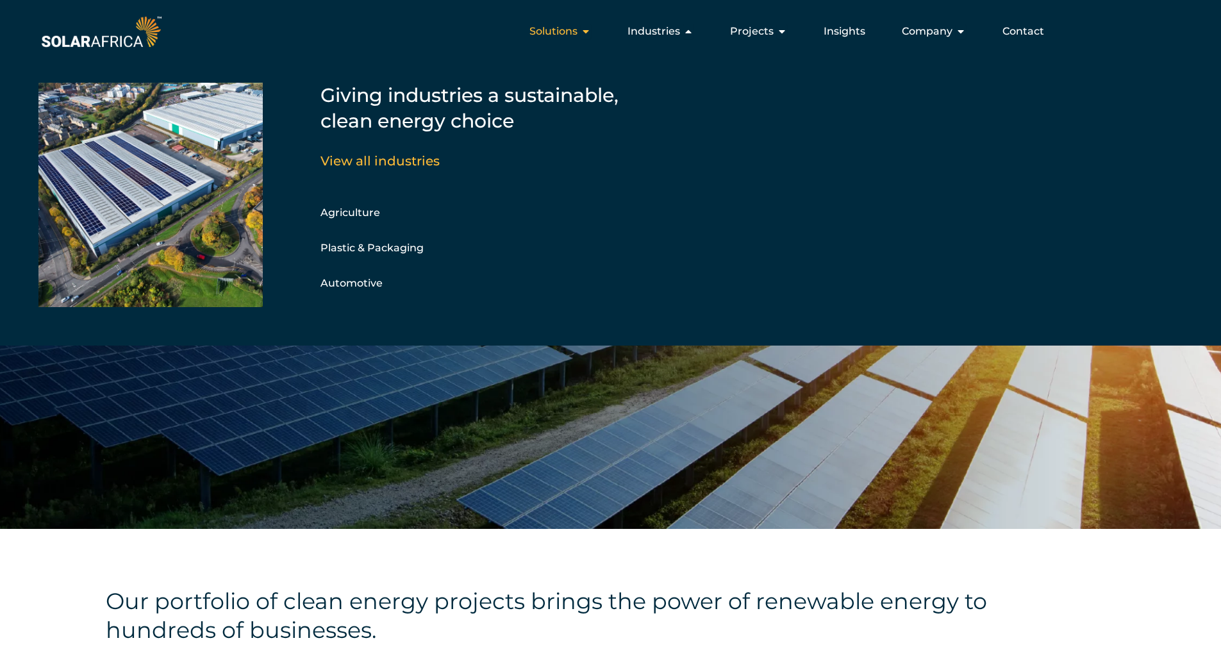
click at [591, 34] on icon "Menu" at bounding box center [586, 31] width 10 height 10
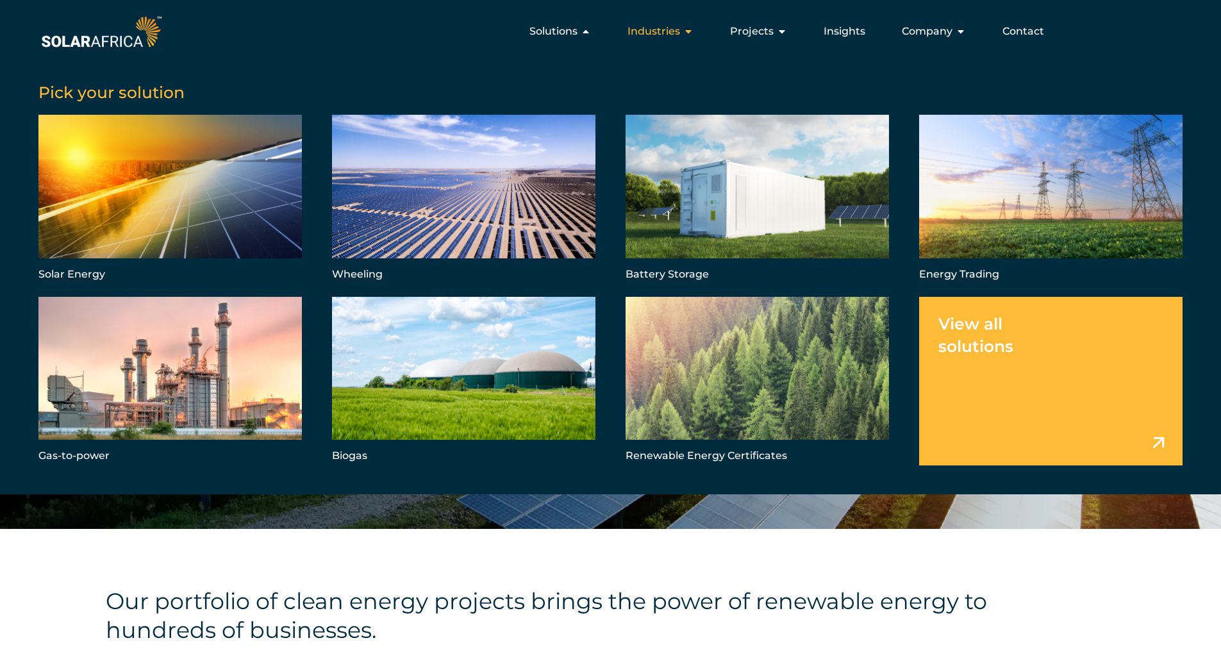
click at [641, 29] on span "Industries" at bounding box center [653, 31] width 53 height 15
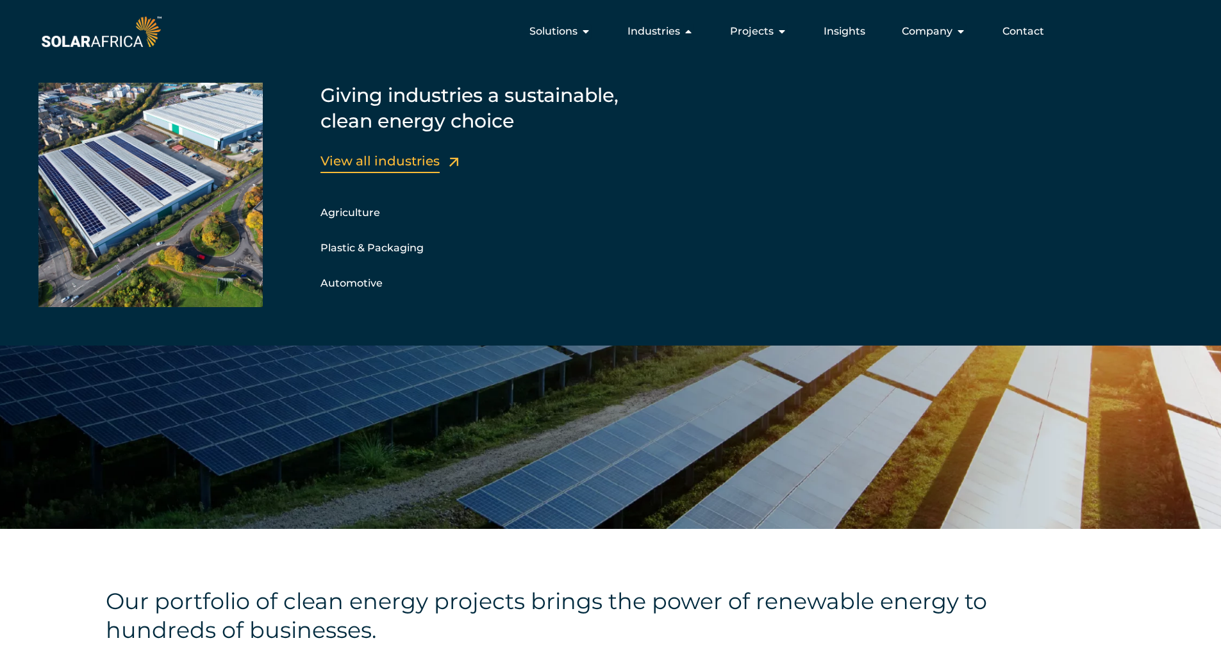
click at [408, 158] on link "View all industries" at bounding box center [379, 160] width 119 height 15
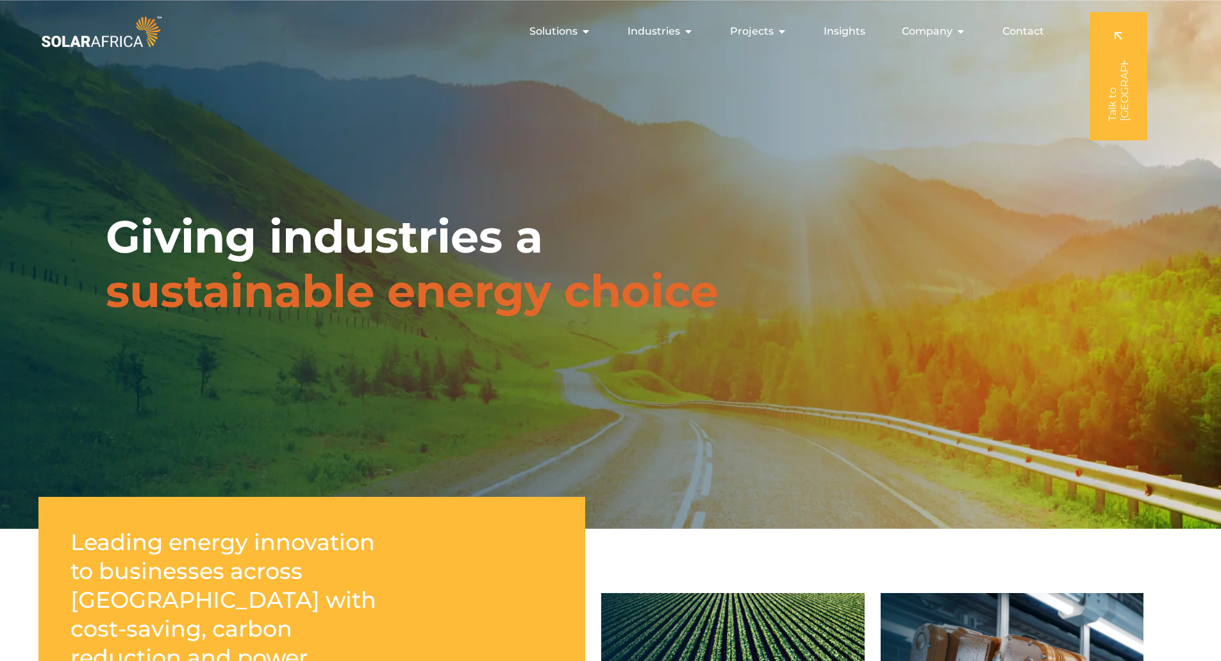
click at [916, 31] on span "Company" at bounding box center [927, 31] width 51 height 15
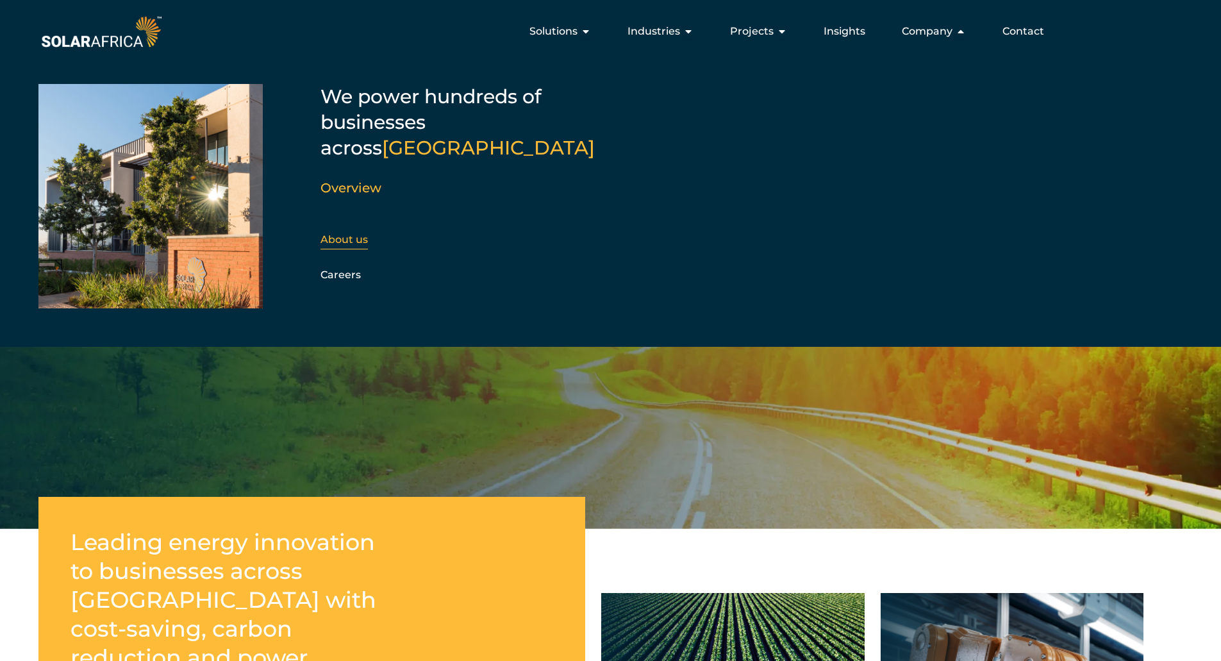
click at [334, 233] on link "About us" at bounding box center [343, 239] width 47 height 12
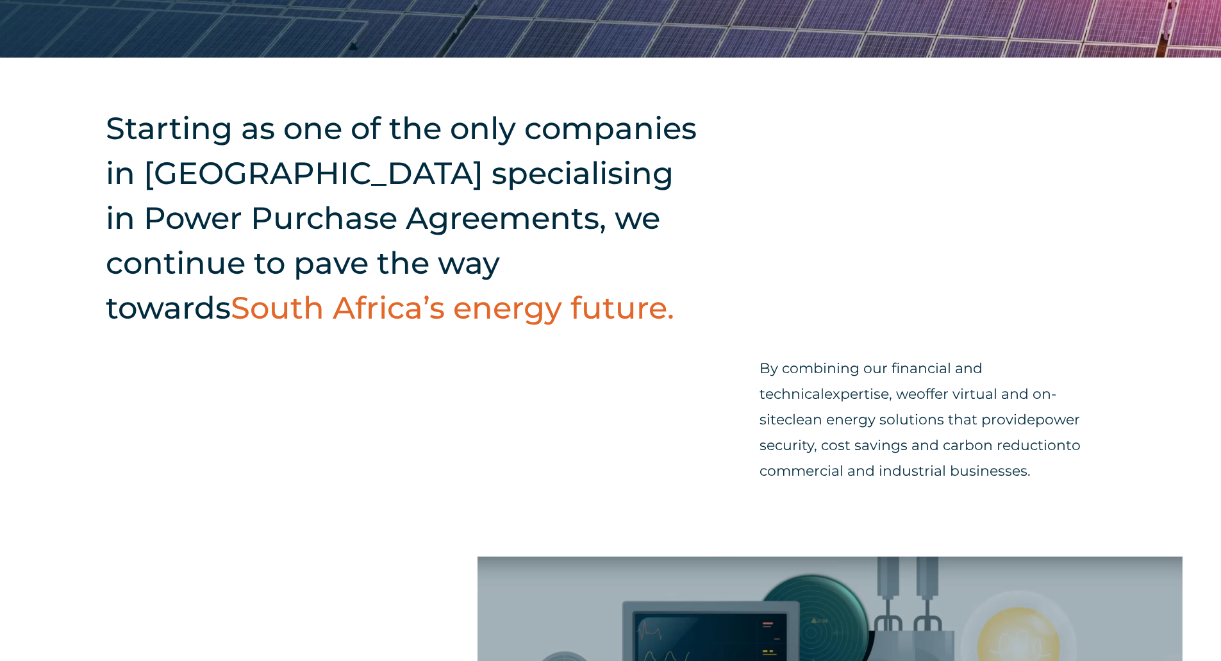
scroll to position [608, 0]
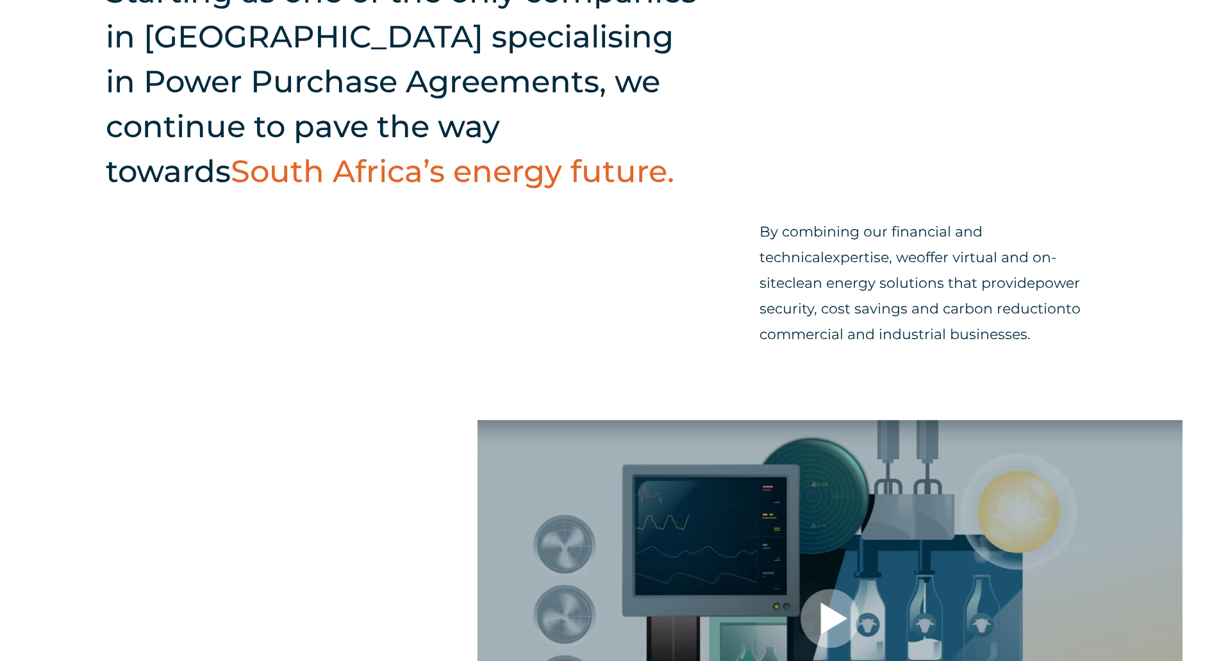
click at [894, 273] on p "By combining our financial and technical expertise , we offer virtual and on-si…" at bounding box center [937, 283] width 356 height 128
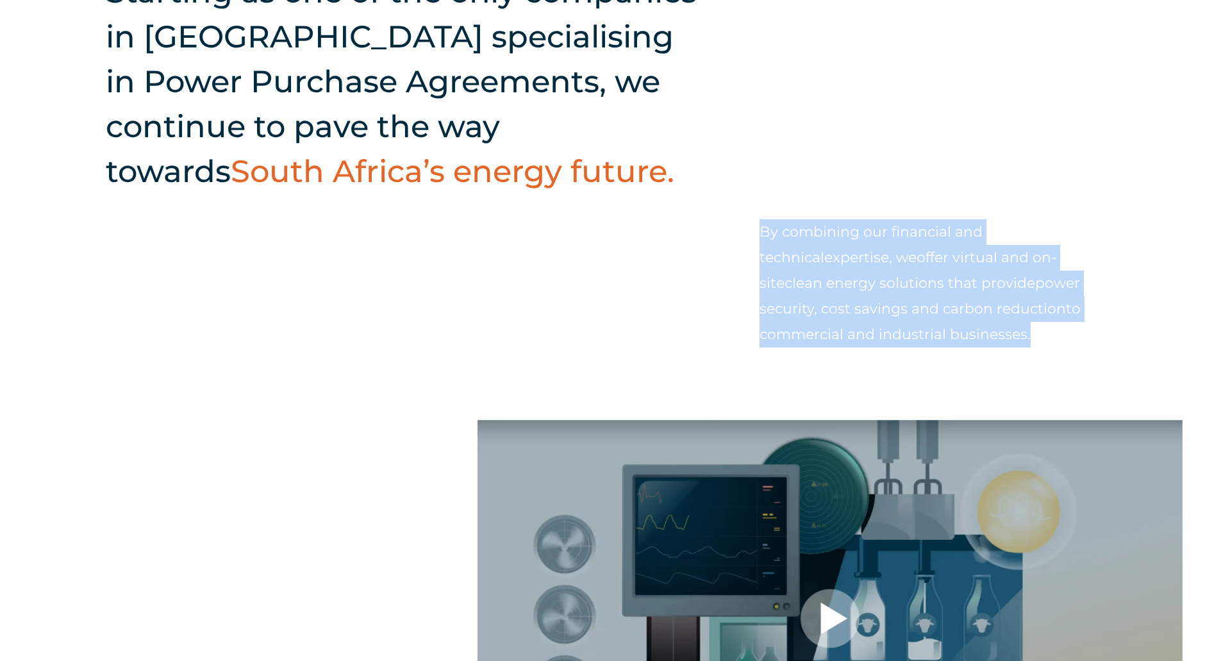
click at [894, 273] on p "By combining our financial and technical expertise , we offer virtual and on-si…" at bounding box center [937, 283] width 356 height 128
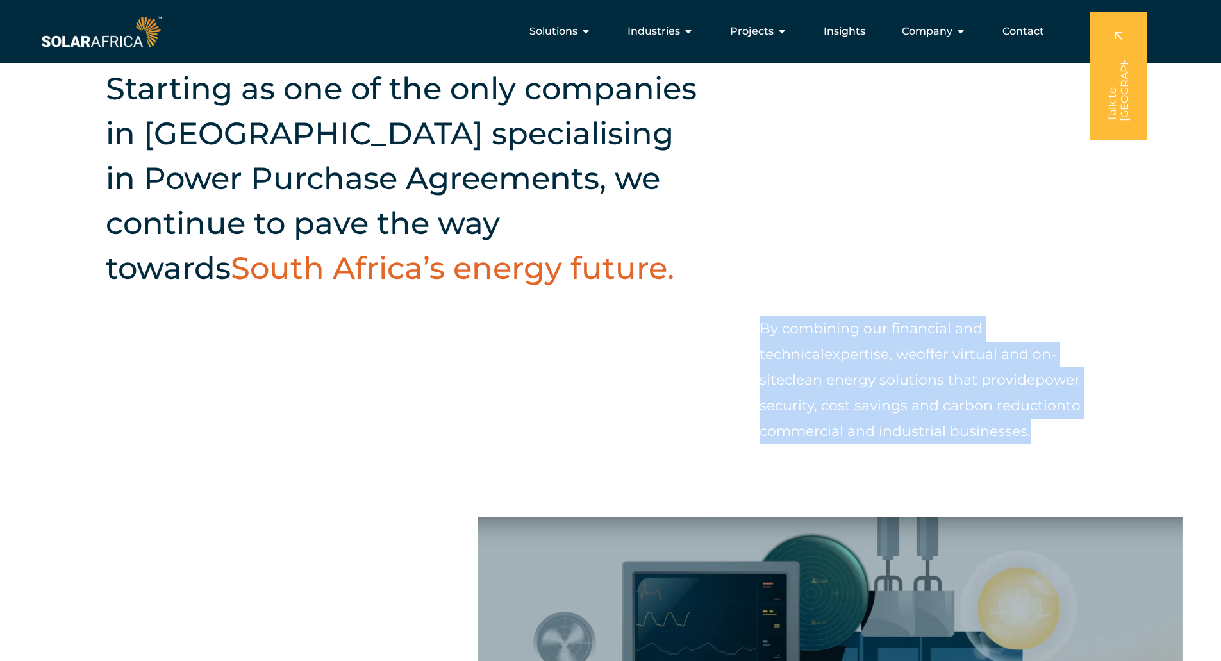
scroll to position [510, 0]
click at [897, 401] on span "power security, cost savings and carbon reduction" at bounding box center [919, 393] width 320 height 43
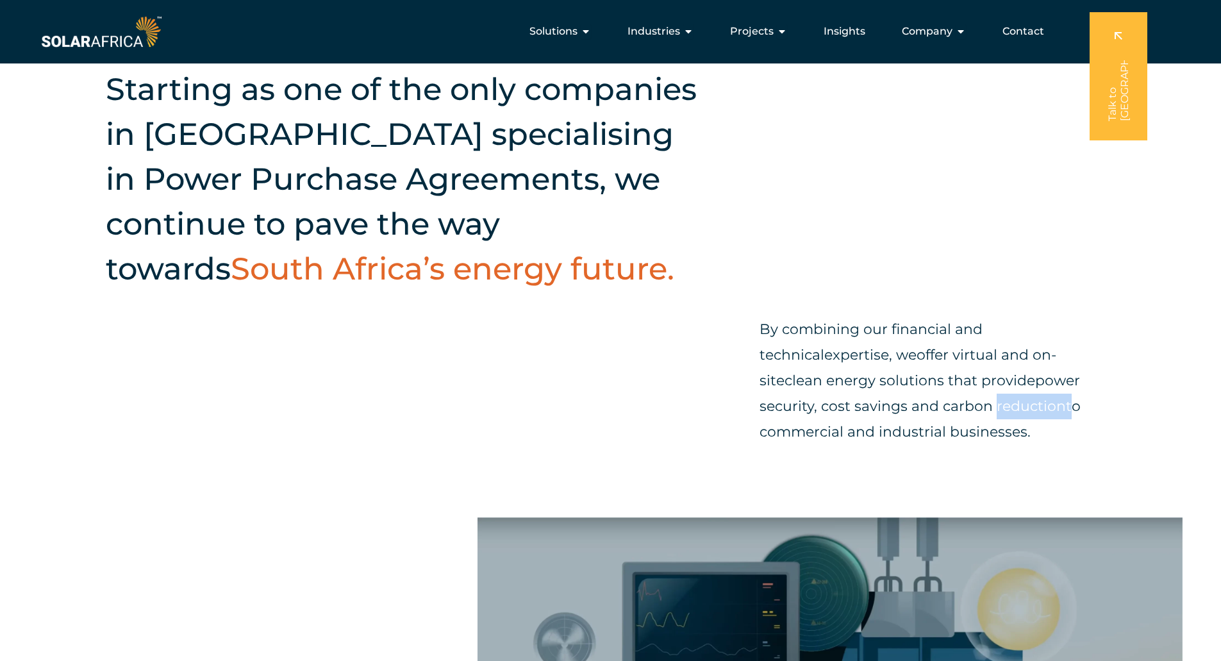
click at [897, 401] on span "power security, cost savings and carbon reduction" at bounding box center [919, 393] width 320 height 43
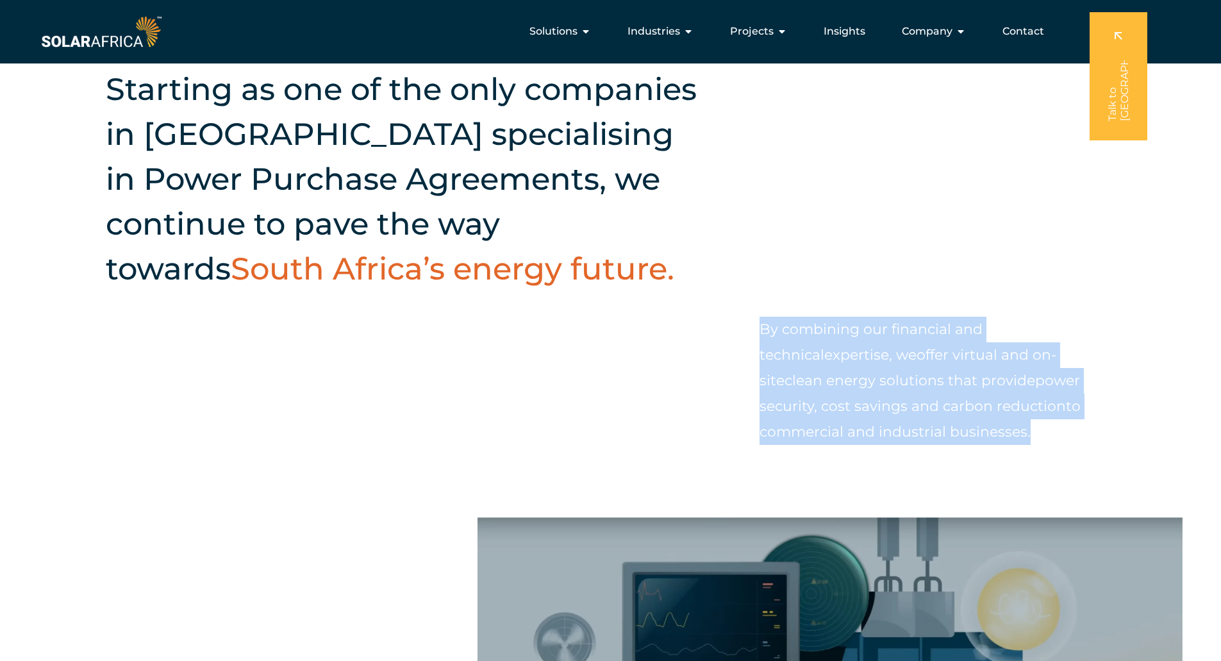
click at [897, 401] on span "power security, cost savings and carbon reduction" at bounding box center [919, 393] width 320 height 43
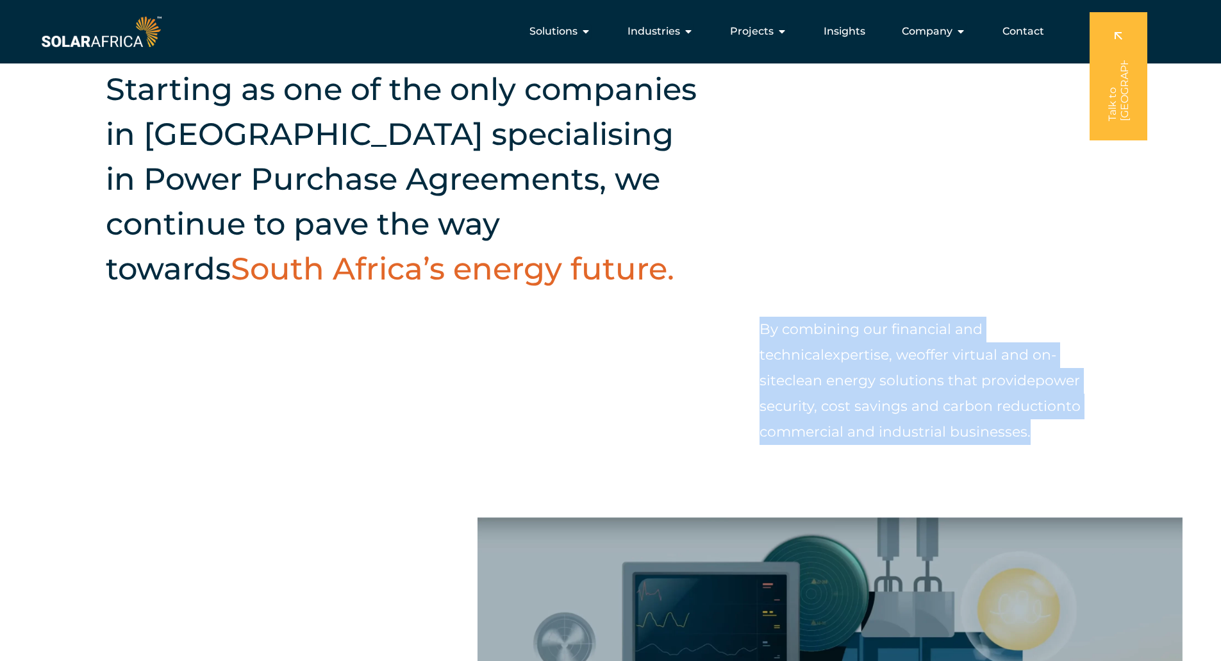
click at [897, 401] on span "power security, cost savings and carbon reduction" at bounding box center [919, 393] width 320 height 43
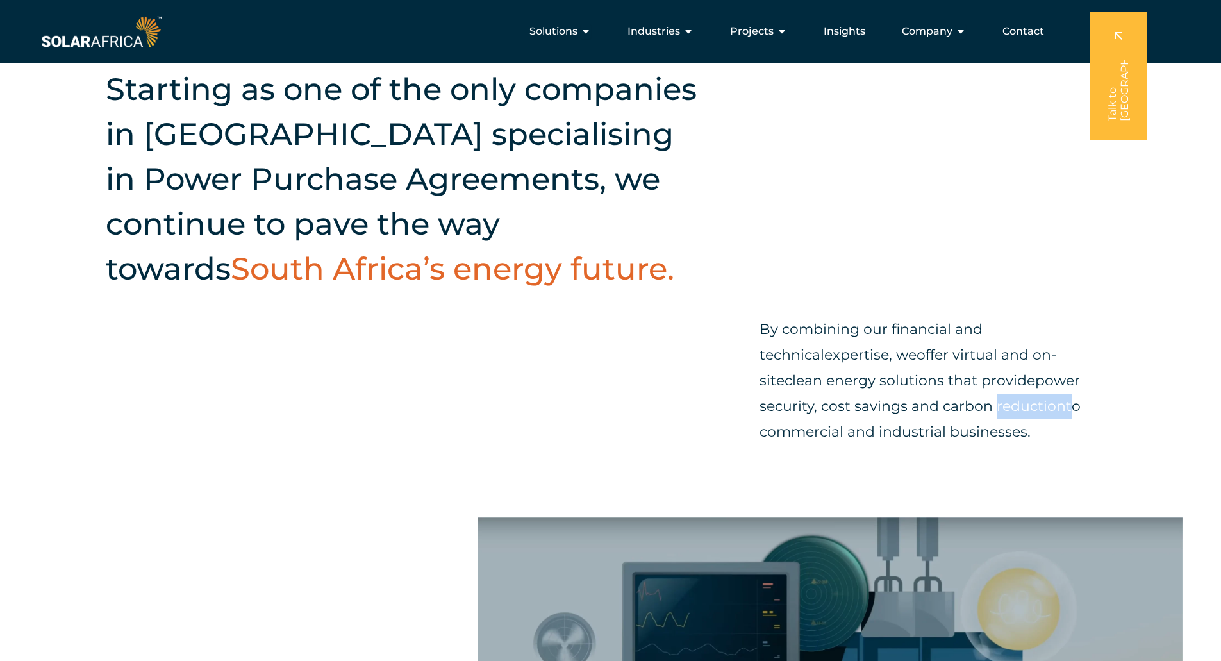
click at [897, 401] on span "power security, cost savings and carbon reduction" at bounding box center [919, 393] width 320 height 43
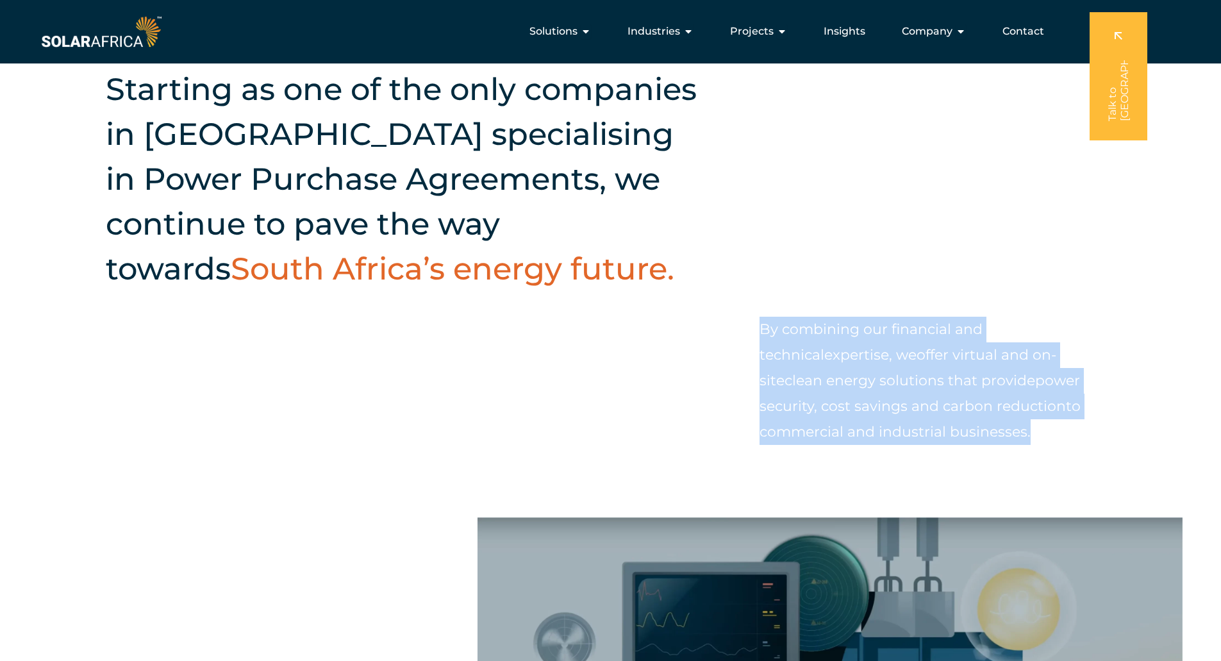
click at [897, 401] on span "power security, cost savings and carbon reduction" at bounding box center [919, 393] width 320 height 43
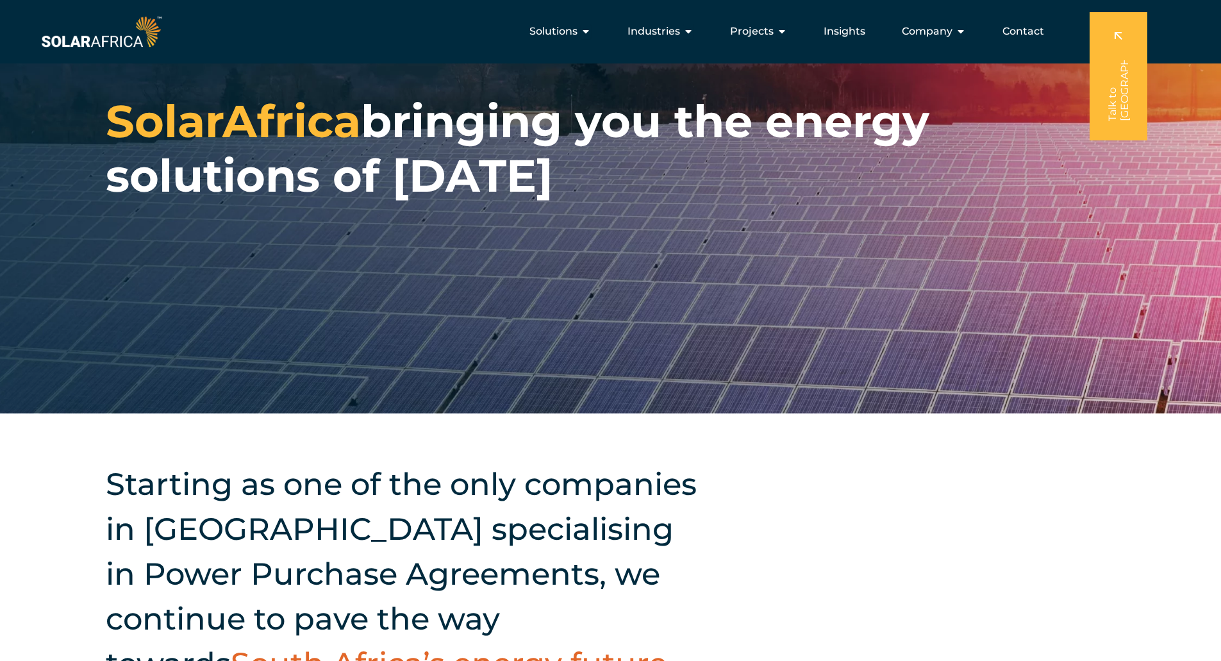
scroll to position [0, 0]
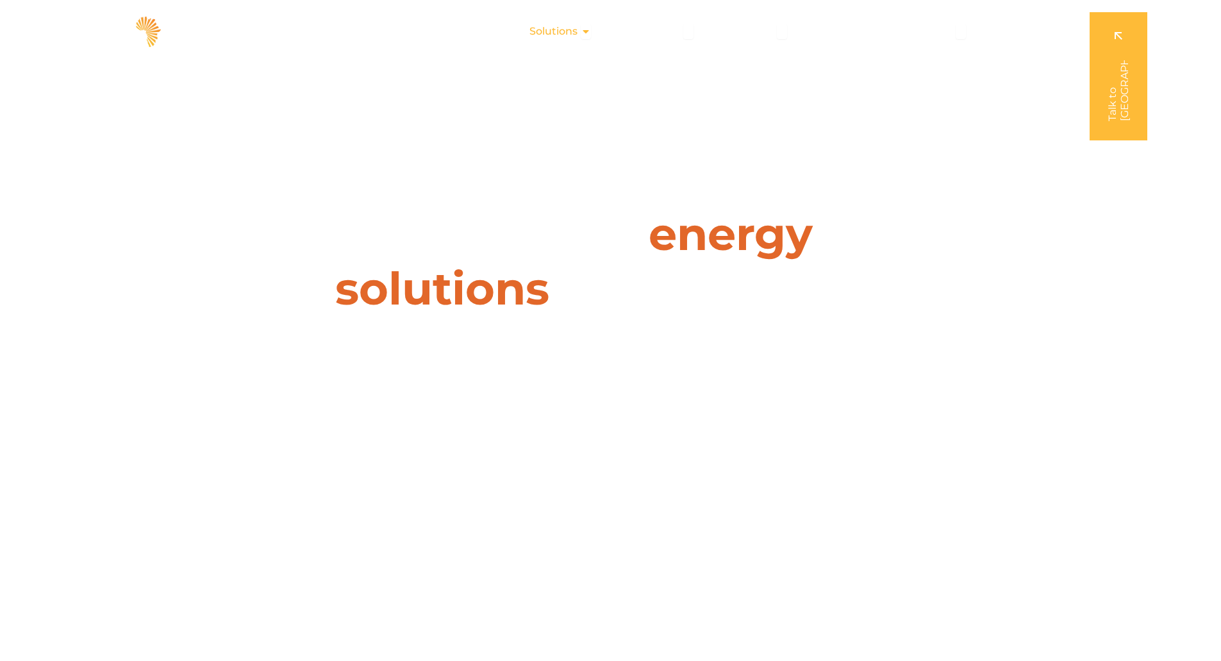
click at [574, 33] on span "Solutions" at bounding box center [553, 31] width 48 height 15
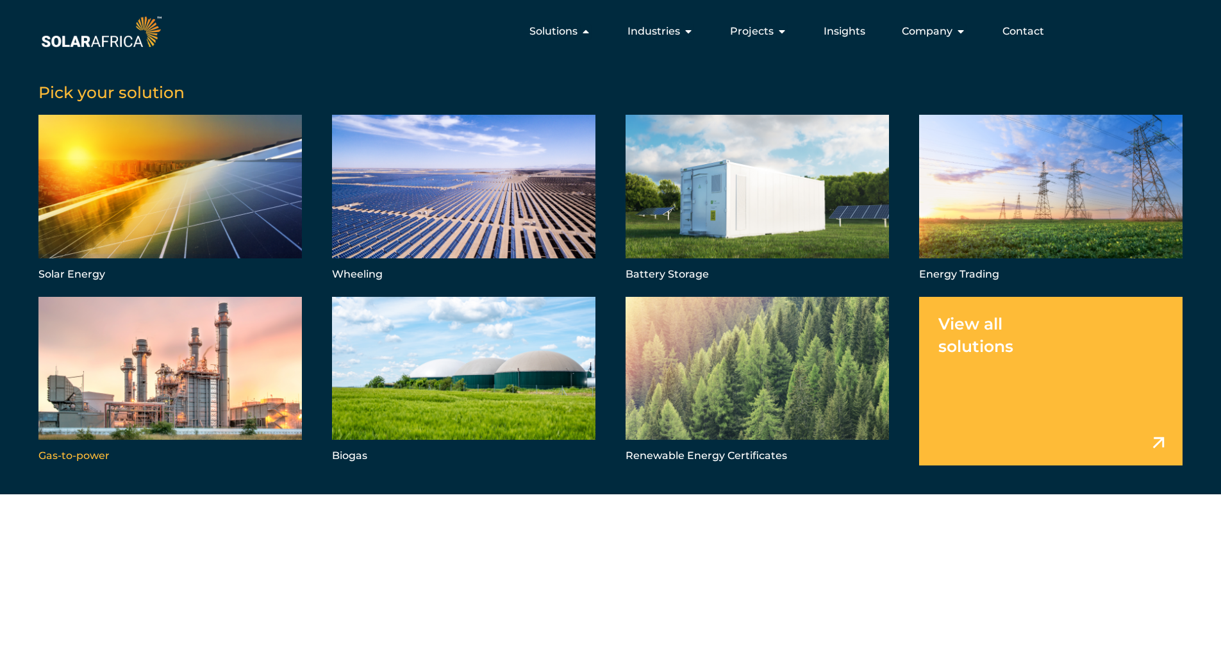
drag, startPoint x: 262, startPoint y: 358, endPoint x: 226, endPoint y: 364, distance: 36.3
click at [226, 364] on link "Menu" at bounding box center [169, 381] width 263 height 169
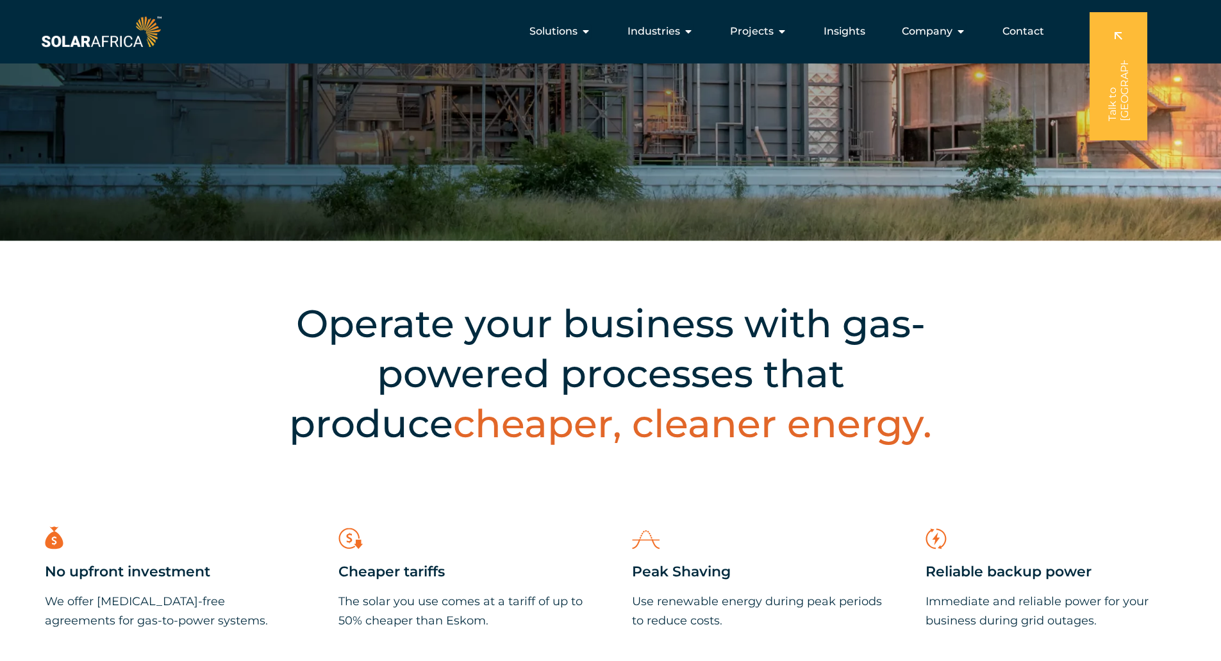
scroll to position [210, 0]
